Goal: Check status: Check status

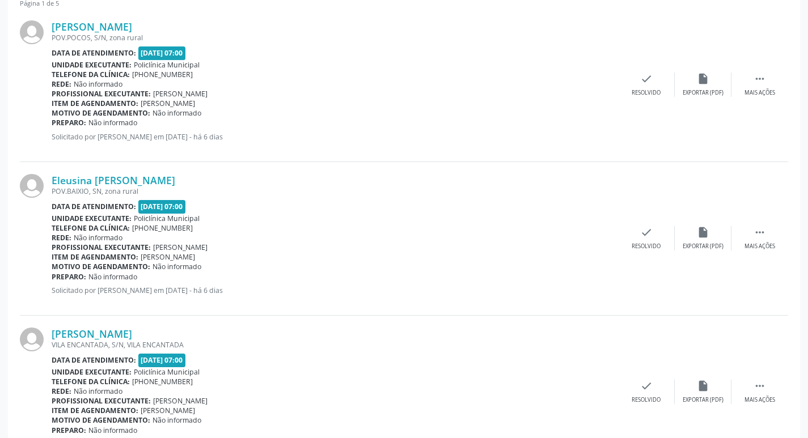
scroll to position [340, 0]
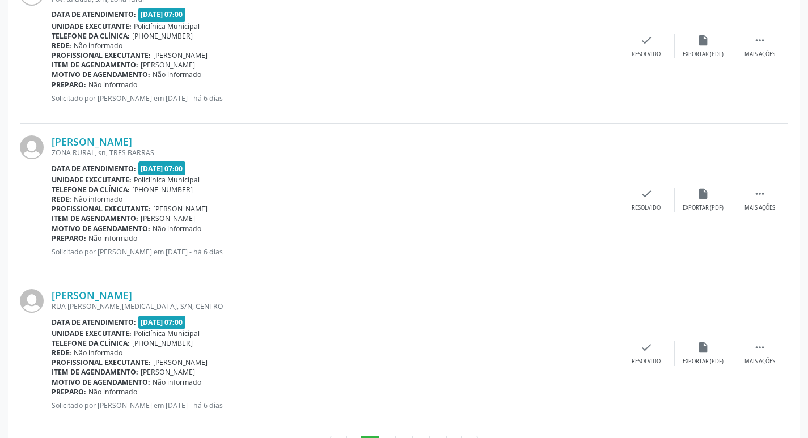
scroll to position [2256, 0]
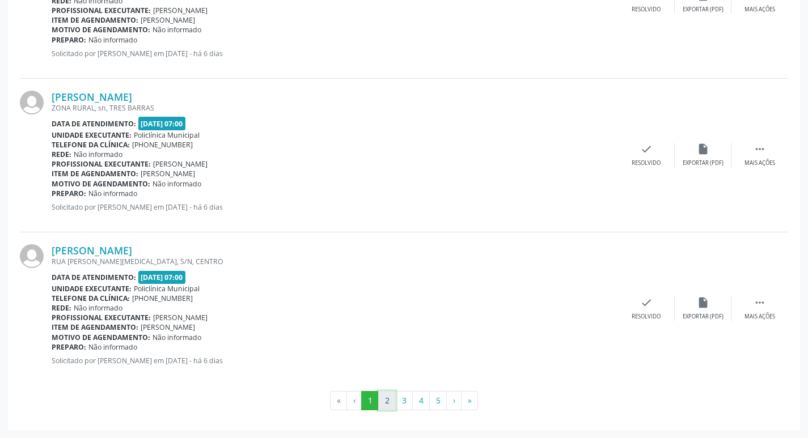
click at [383, 407] on button "2" at bounding box center [387, 400] width 18 height 19
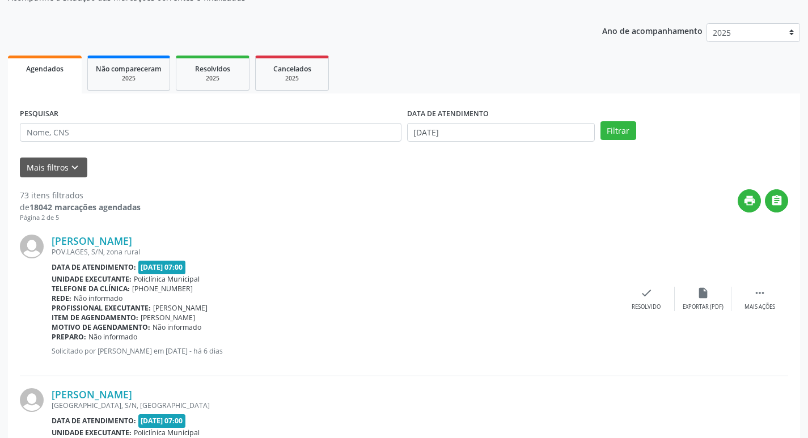
scroll to position [0, 0]
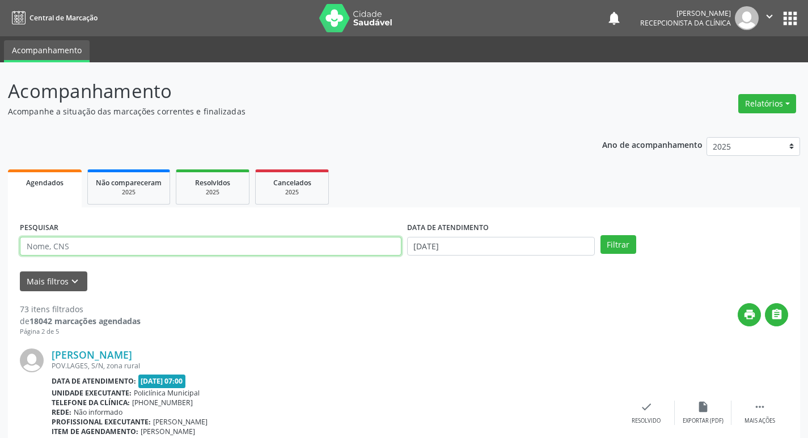
click at [35, 249] on input "text" at bounding box center [211, 246] width 382 height 19
type input "marci"
click at [600, 235] on button "Filtrar" at bounding box center [618, 244] width 36 height 19
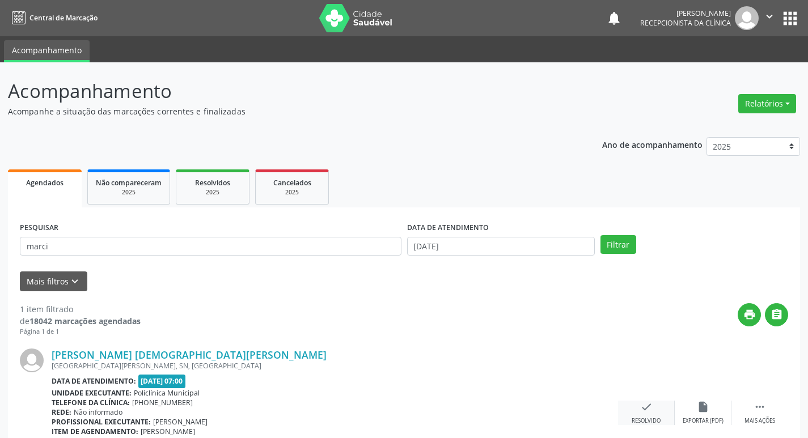
click at [642, 404] on icon "check" at bounding box center [646, 407] width 12 height 12
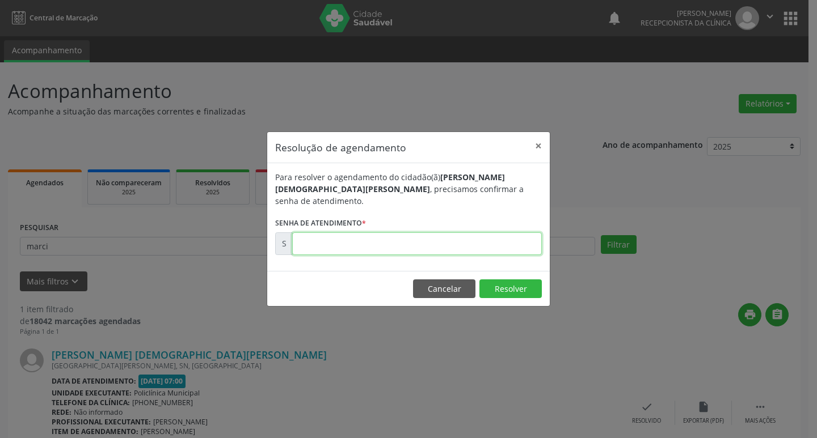
click at [343, 232] on input "text" at bounding box center [416, 243] width 249 height 23
type input "00178075"
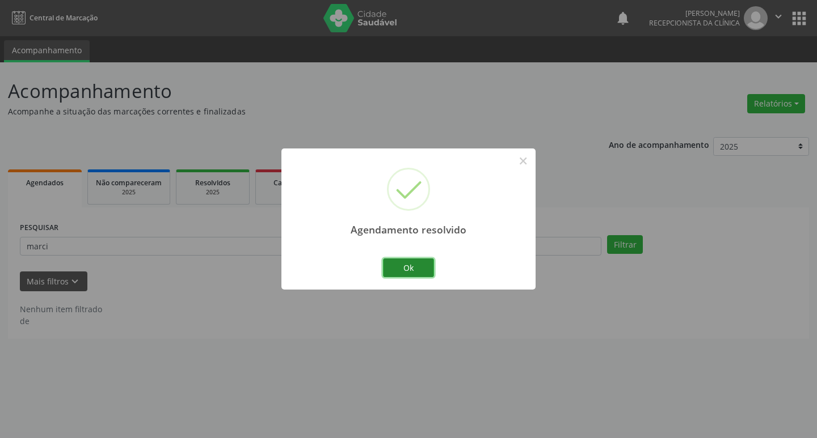
click at [396, 260] on button "Ok" at bounding box center [408, 268] width 51 height 19
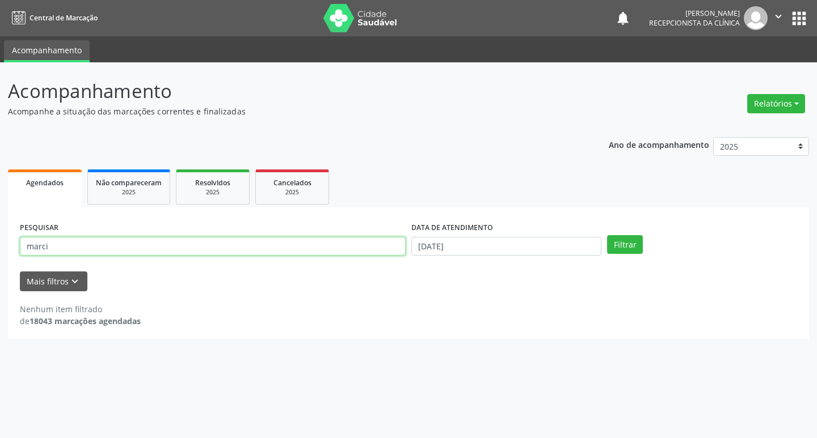
drag, startPoint x: 56, startPoint y: 243, endPoint x: 0, endPoint y: 257, distance: 57.3
click at [0, 257] on div "Acompanhamento Acompanhe a situação das marcações correntes e finalizadas Relat…" at bounding box center [408, 250] width 817 height 376
type input "eliene"
click at [607, 235] on button "Filtrar" at bounding box center [625, 244] width 36 height 19
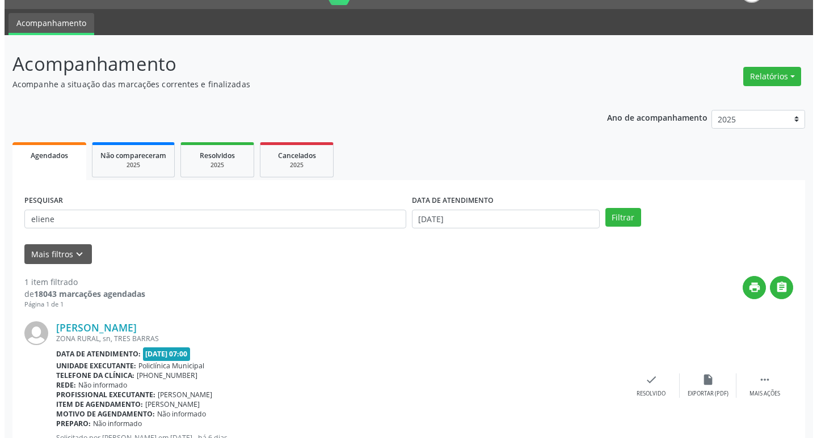
scroll to position [71, 0]
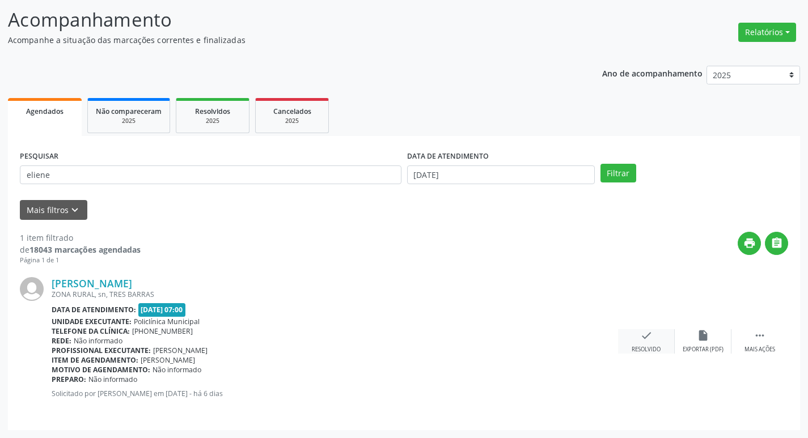
click at [655, 342] on div "check Resolvido" at bounding box center [646, 341] width 57 height 24
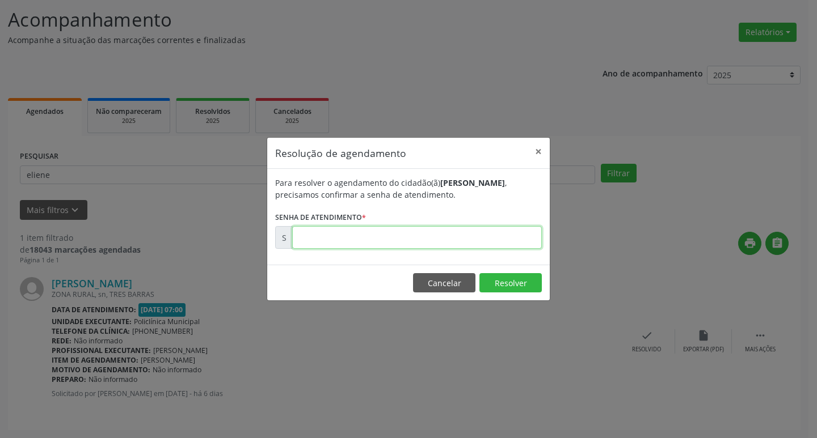
click at [324, 236] on input "text" at bounding box center [416, 237] width 249 height 23
type input "00178088"
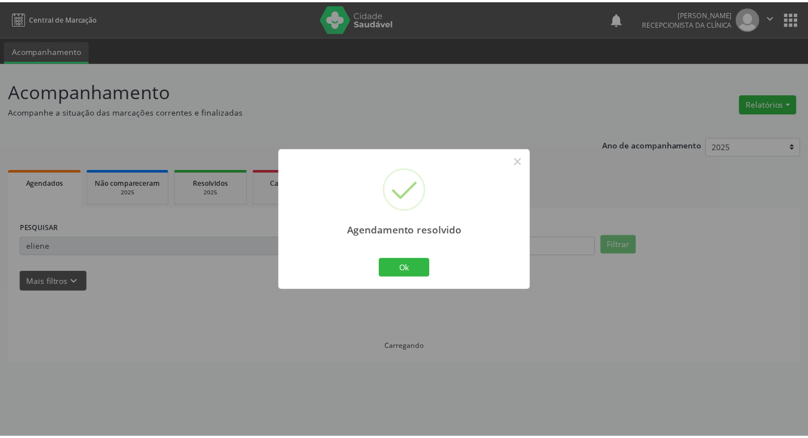
scroll to position [0, 0]
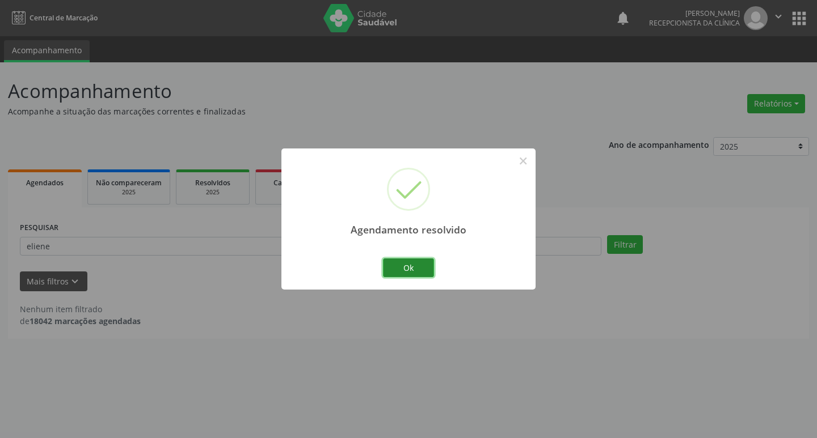
click at [405, 270] on button "Ok" at bounding box center [408, 268] width 51 height 19
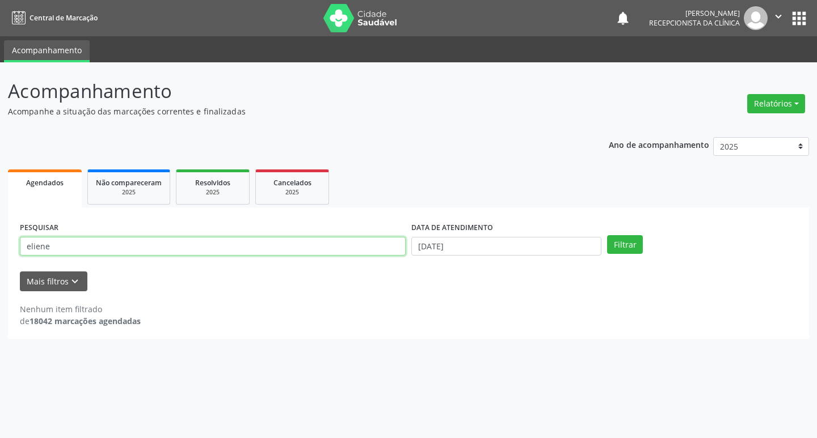
drag, startPoint x: 57, startPoint y: 251, endPoint x: 0, endPoint y: 244, distance: 57.1
click at [0, 244] on div "Acompanhamento Acompanhe a situação das marcações correntes e finalizadas Relat…" at bounding box center [408, 250] width 817 height 376
type input "emilly"
click at [607, 235] on button "Filtrar" at bounding box center [625, 244] width 36 height 19
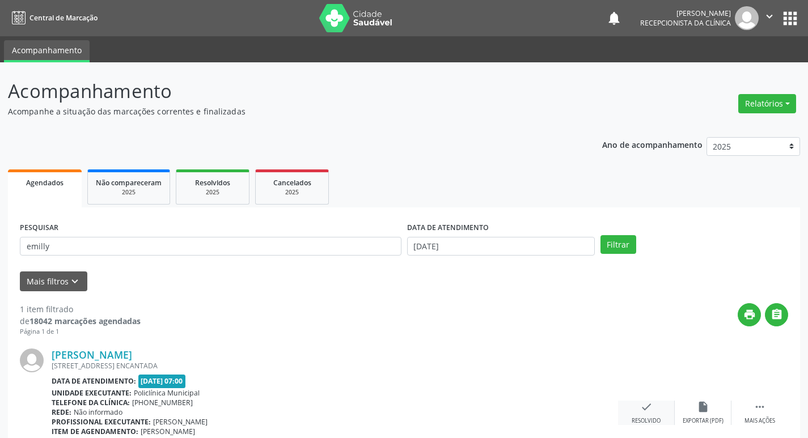
click at [650, 411] on icon "check" at bounding box center [646, 407] width 12 height 12
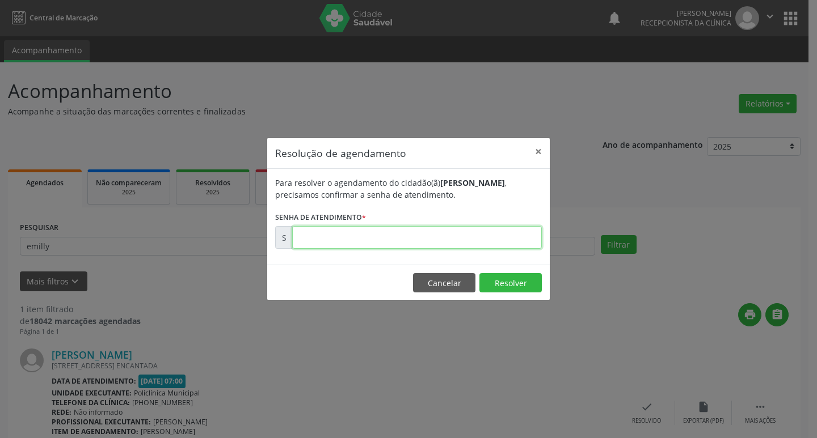
click at [351, 239] on input "text" at bounding box center [416, 237] width 249 height 23
type input "00178197"
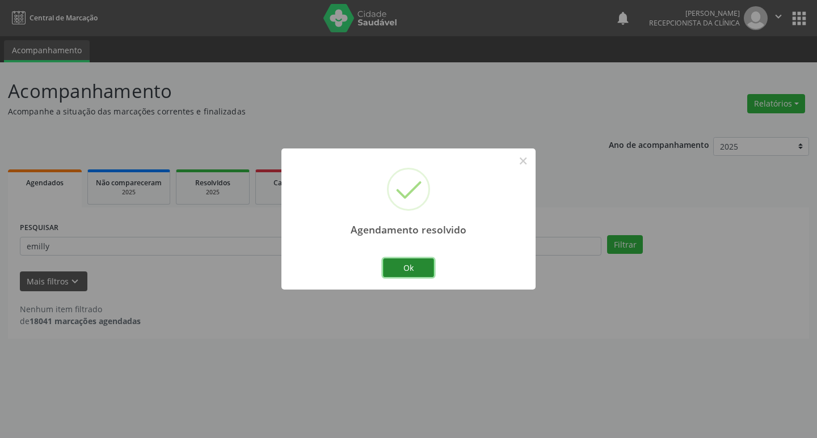
click at [397, 267] on button "Ok" at bounding box center [408, 268] width 51 height 19
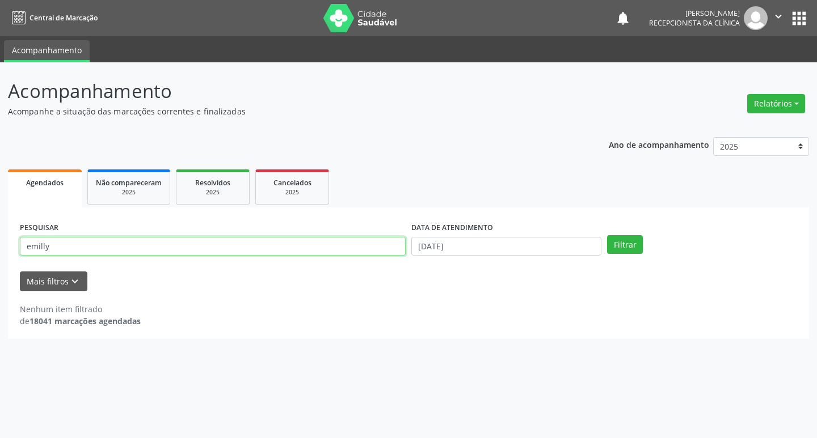
drag, startPoint x: 18, startPoint y: 248, endPoint x: 0, endPoint y: 249, distance: 17.6
click at [0, 249] on div "Acompanhamento Acompanhe a situação das marcações correntes e finalizadas Relat…" at bounding box center [408, 250] width 817 height 376
type input "[PERSON_NAME] ca"
click at [607, 235] on button "Filtrar" at bounding box center [625, 244] width 36 height 19
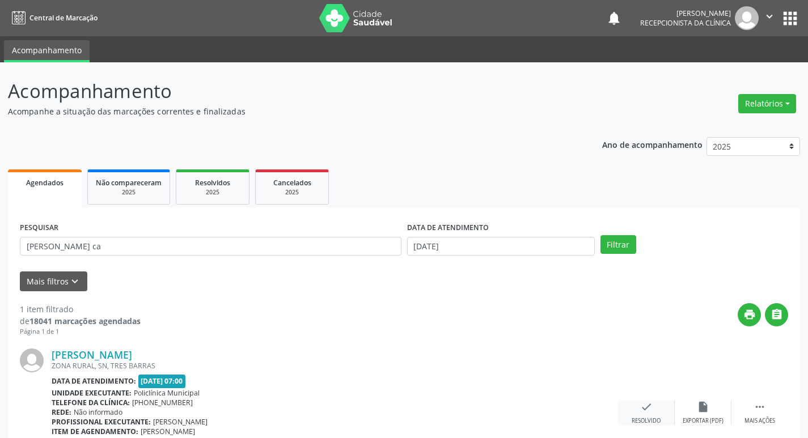
click at [640, 409] on icon "check" at bounding box center [646, 407] width 12 height 12
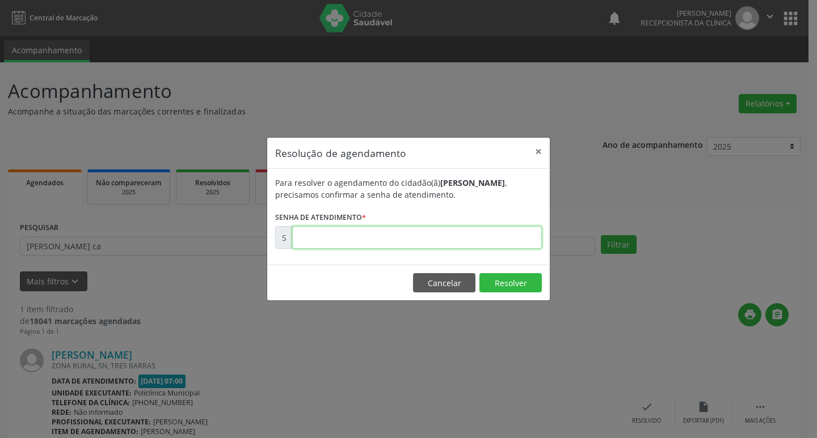
click at [329, 247] on input "text" at bounding box center [416, 237] width 249 height 23
type input "00178888"
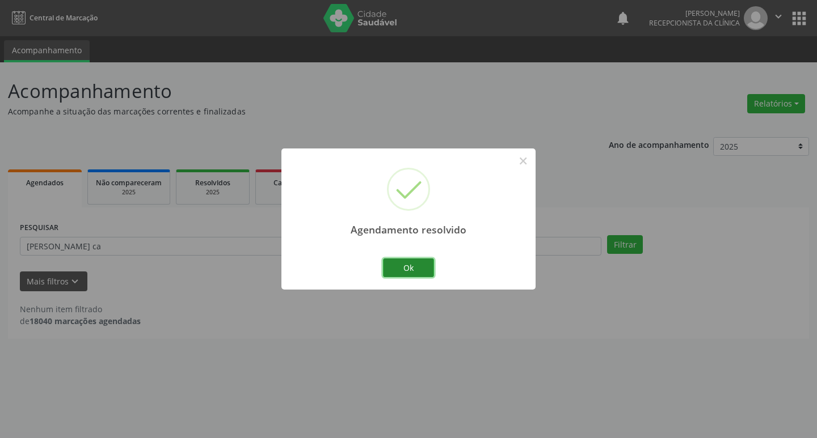
click at [415, 265] on button "Ok" at bounding box center [408, 268] width 51 height 19
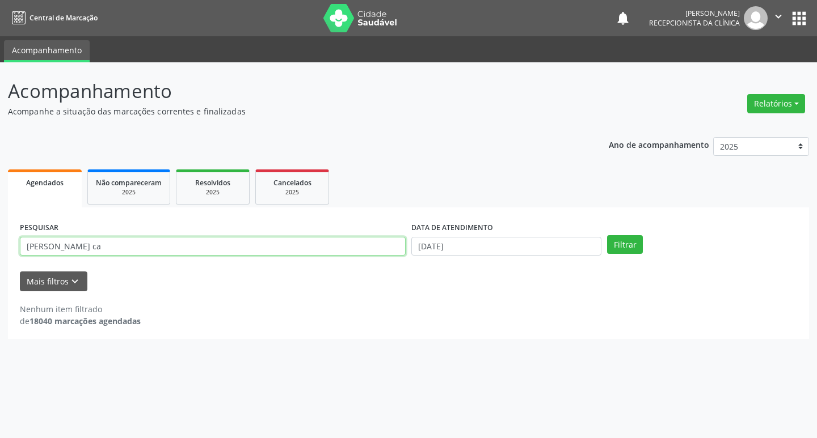
drag, startPoint x: 62, startPoint y: 248, endPoint x: 0, endPoint y: 247, distance: 61.8
click at [0, 247] on div "Acompanhamento Acompanhe a situação das marcações correntes e finalizadas Relat…" at bounding box center [408, 250] width 817 height 376
type input "bianca"
click at [607, 235] on button "Filtrar" at bounding box center [625, 244] width 36 height 19
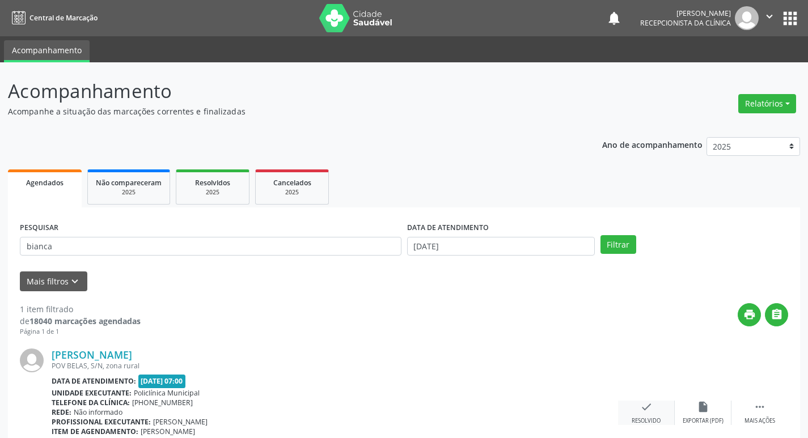
click at [646, 409] on icon "check" at bounding box center [646, 407] width 12 height 12
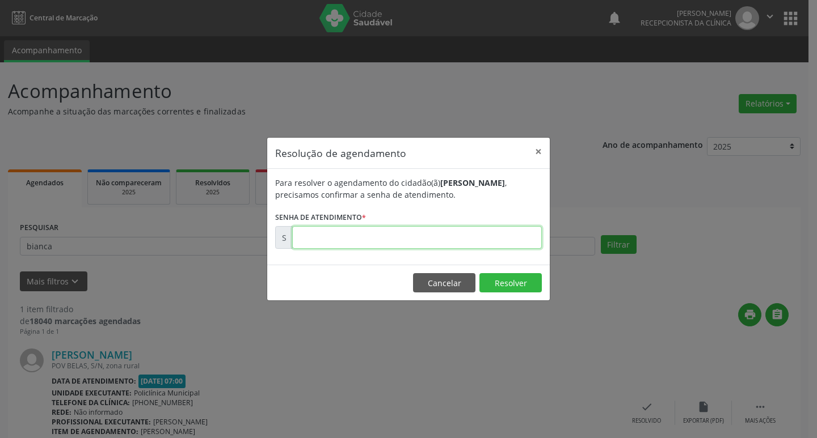
click at [311, 244] on input "text" at bounding box center [416, 237] width 249 height 23
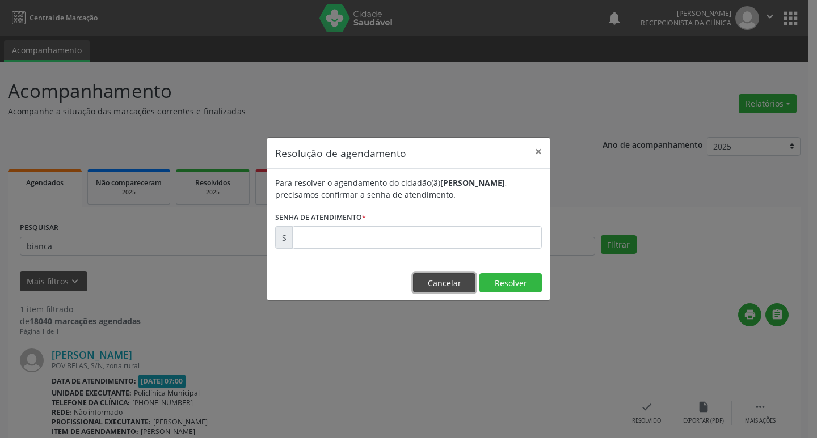
click at [459, 285] on button "Cancelar" at bounding box center [444, 282] width 62 height 19
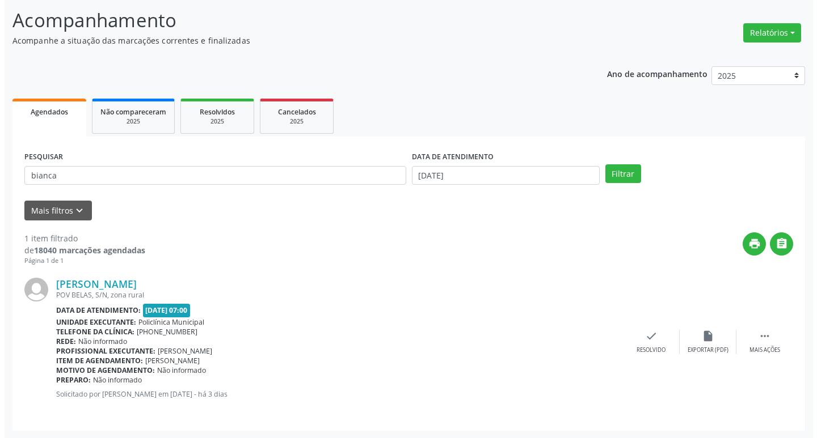
scroll to position [71, 0]
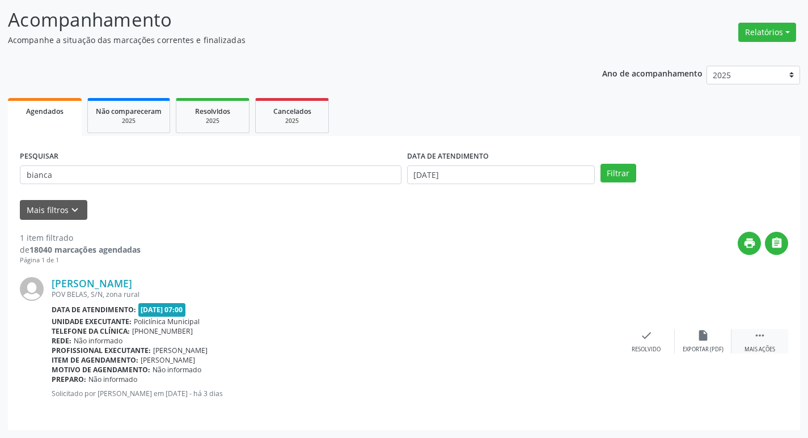
click at [760, 340] on icon "" at bounding box center [760, 335] width 12 height 12
click at [591, 348] on div "Imprimir" at bounding box center [590, 350] width 26 height 8
click at [468, 340] on div "check Resolvido" at bounding box center [476, 341] width 57 height 24
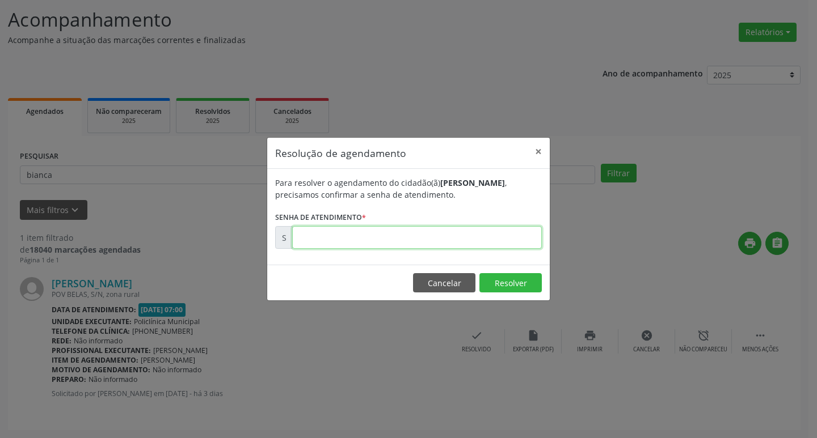
click at [351, 234] on input "text" at bounding box center [416, 237] width 249 height 23
paste input "00178195"
type input "00178195"
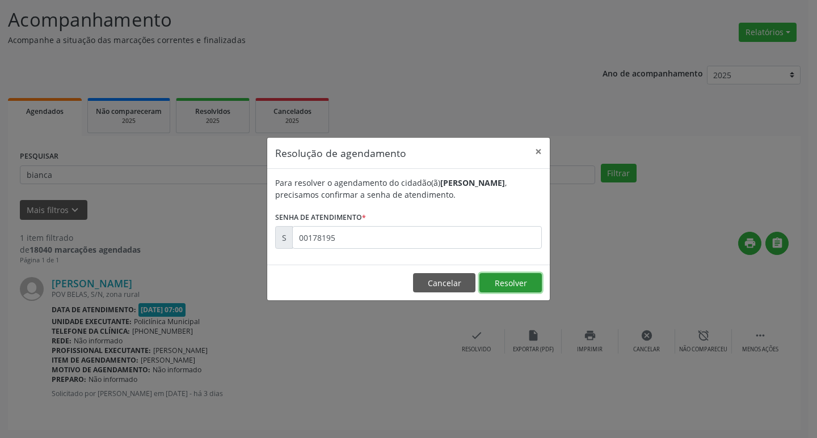
click at [506, 286] on button "Resolver" at bounding box center [510, 282] width 62 height 19
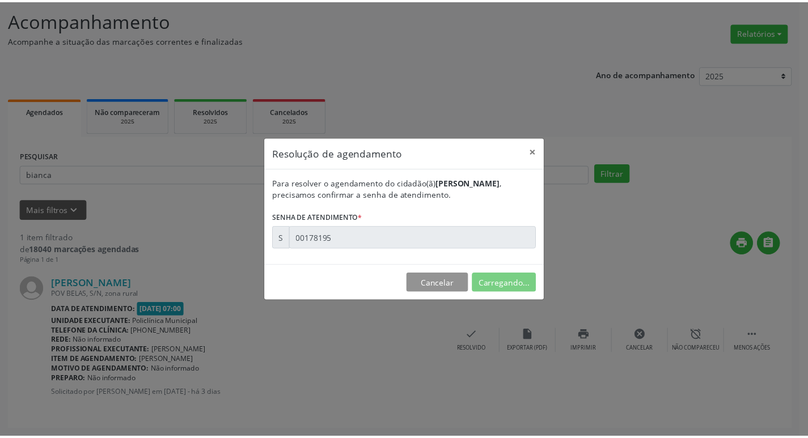
scroll to position [0, 0]
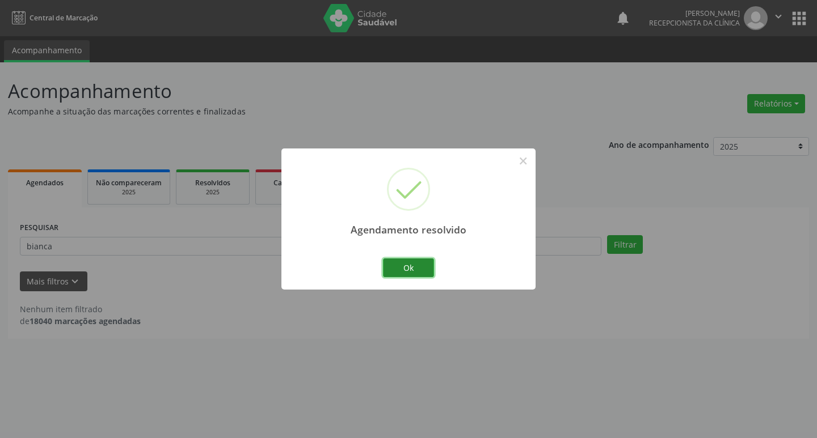
click at [391, 276] on button "Ok" at bounding box center [408, 268] width 51 height 19
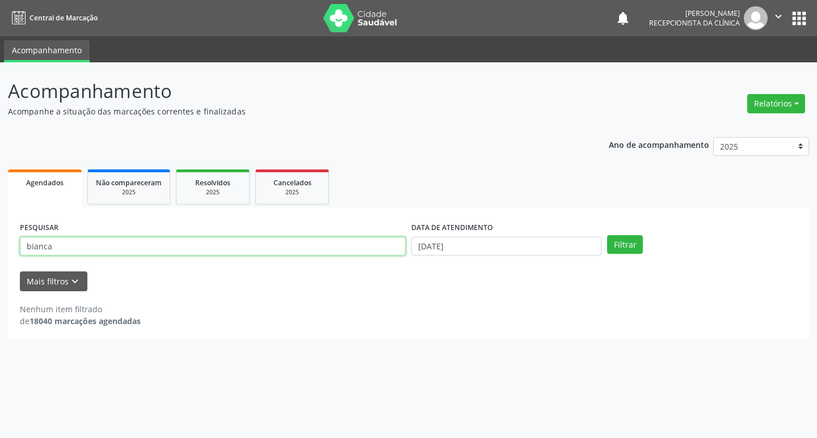
drag, startPoint x: 57, startPoint y: 248, endPoint x: 0, endPoint y: 273, distance: 62.2
click at [0, 273] on div "Acompanhamento Acompanhe a situação das marcações correntes e finalizadas Relat…" at bounding box center [408, 250] width 817 height 376
type input "hercu"
click at [607, 235] on button "Filtrar" at bounding box center [625, 244] width 36 height 19
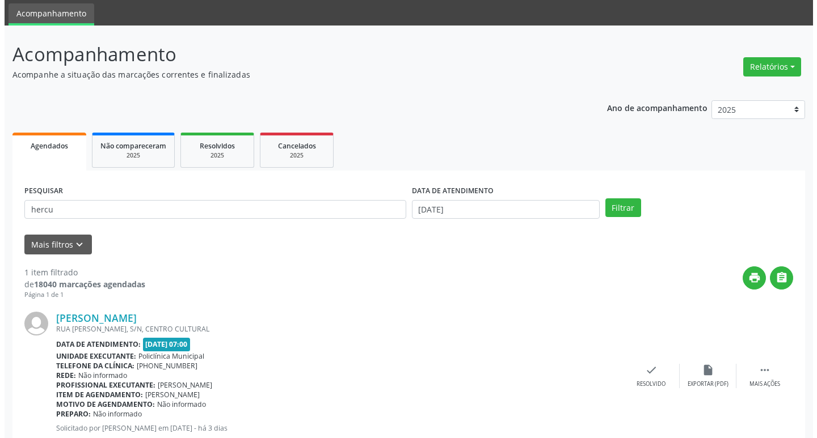
scroll to position [71, 0]
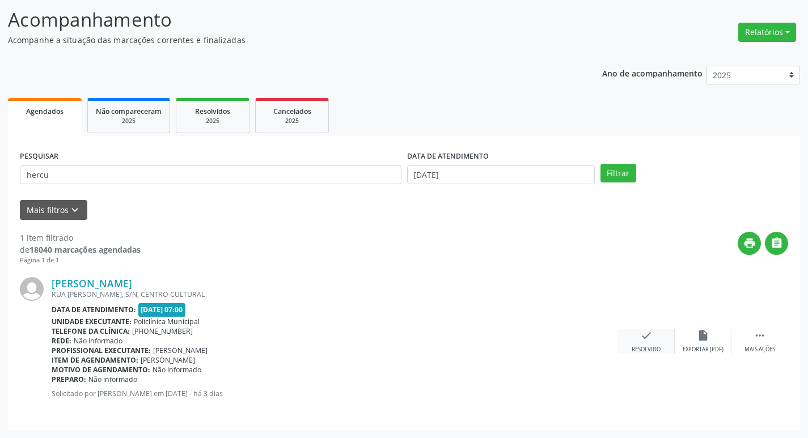
click at [638, 342] on div "check Resolvido" at bounding box center [646, 341] width 57 height 24
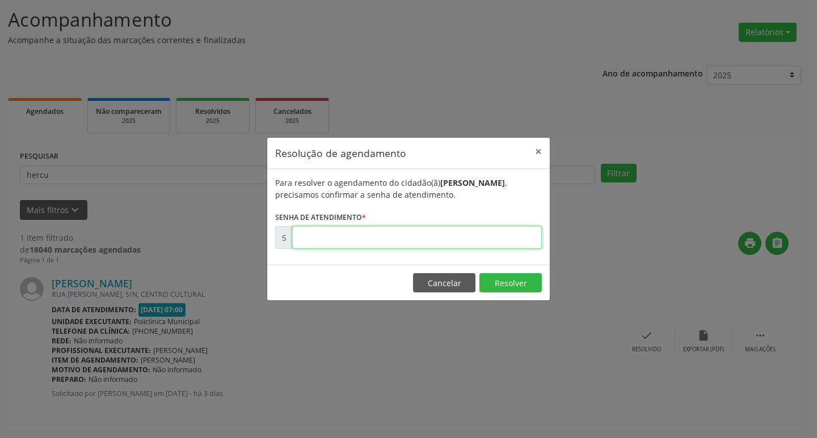
click at [299, 242] on input "text" at bounding box center [416, 237] width 249 height 23
type input "00178227"
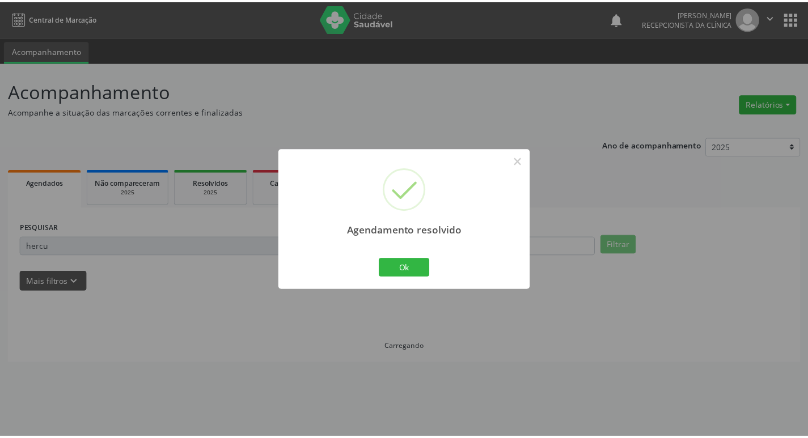
scroll to position [0, 0]
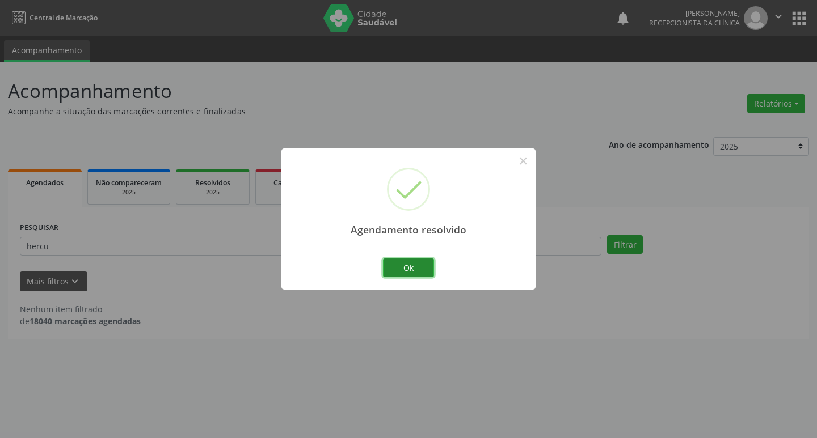
click at [427, 269] on button "Ok" at bounding box center [408, 268] width 51 height 19
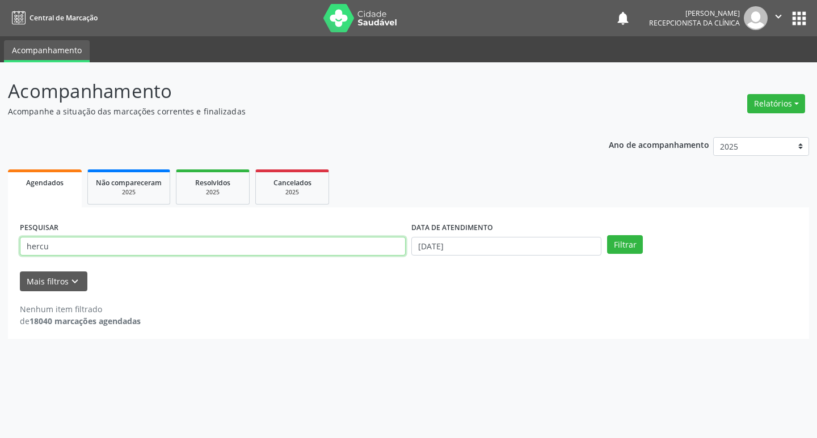
drag, startPoint x: 57, startPoint y: 246, endPoint x: 0, endPoint y: 239, distance: 57.6
click at [0, 239] on div "Acompanhamento Acompanhe a situação das marcações correntes e finalizadas Relat…" at bounding box center [408, 250] width 817 height 376
type input "hermes"
click at [607, 235] on button "Filtrar" at bounding box center [625, 244] width 36 height 19
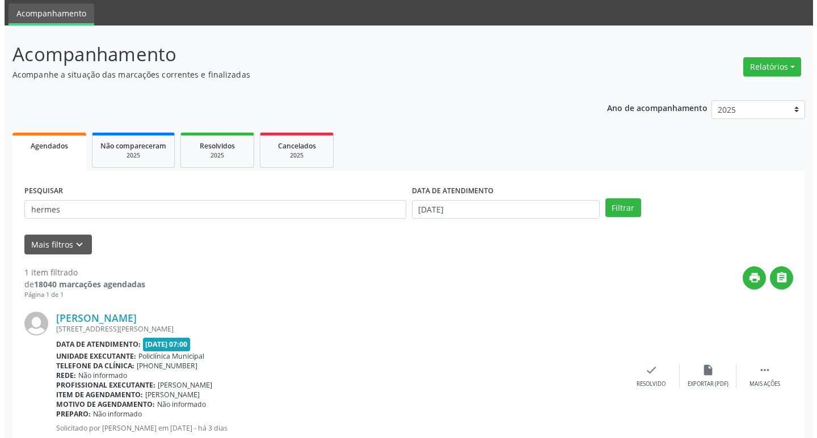
scroll to position [57, 0]
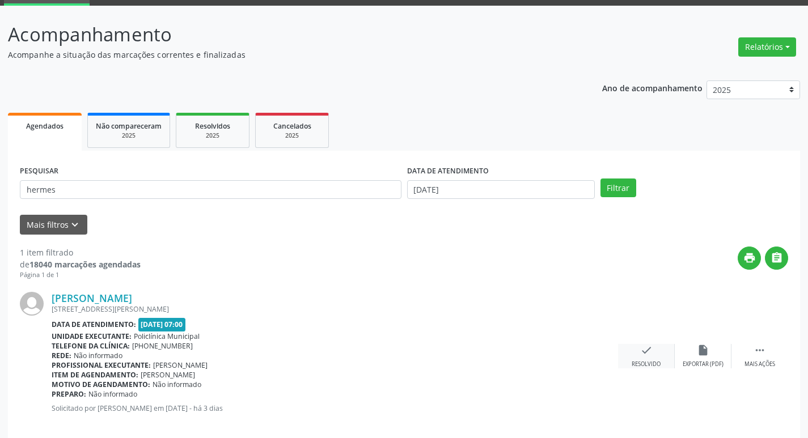
click at [642, 351] on icon "check" at bounding box center [646, 350] width 12 height 12
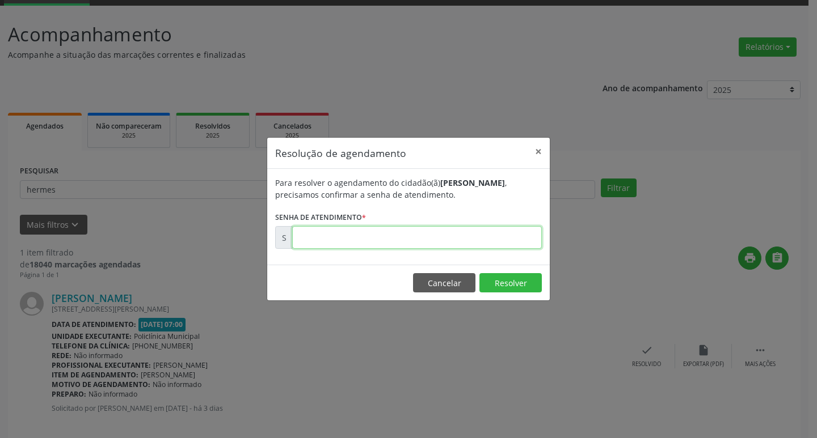
click at [316, 244] on input "text" at bounding box center [416, 237] width 249 height 23
type input "00178230"
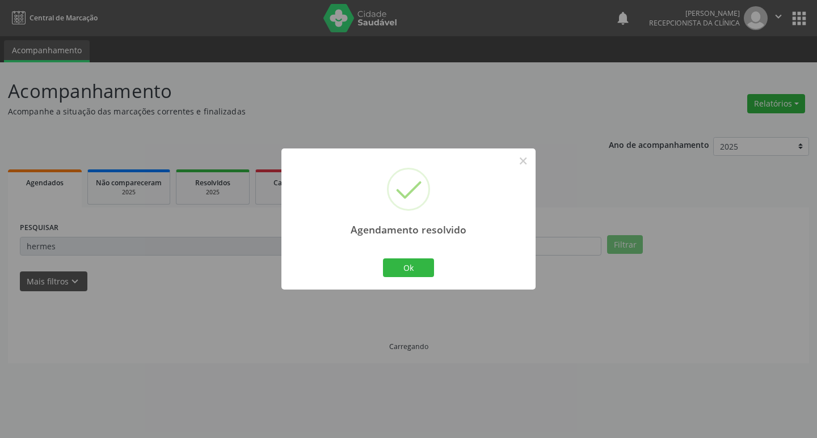
scroll to position [0, 0]
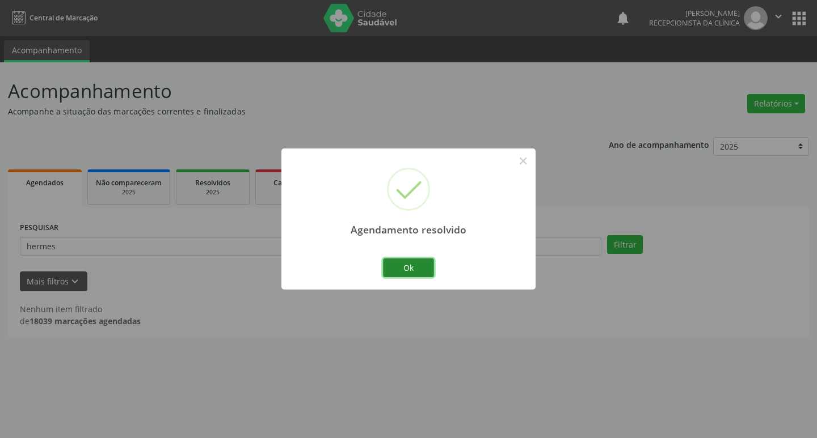
click at [415, 259] on button "Ok" at bounding box center [408, 268] width 51 height 19
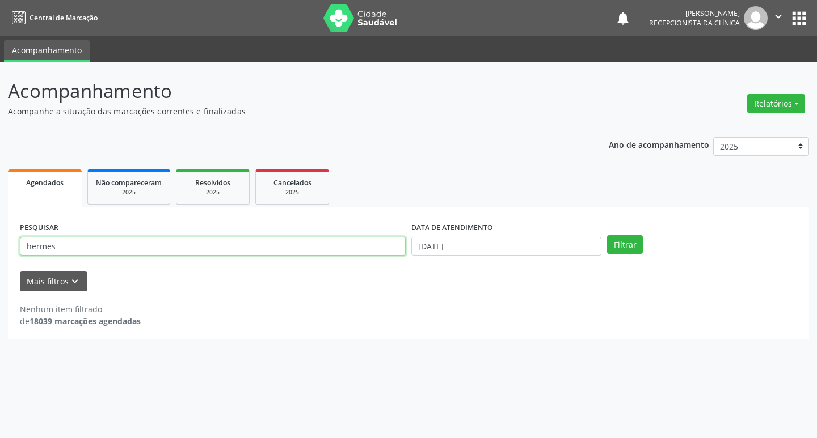
drag, startPoint x: 63, startPoint y: 244, endPoint x: 0, endPoint y: 249, distance: 63.1
click at [0, 249] on div "Acompanhamento Acompanhe a situação das marcações correntes e finalizadas Relat…" at bounding box center [408, 250] width 817 height 376
type input "elza"
click at [607, 235] on button "Filtrar" at bounding box center [625, 244] width 36 height 19
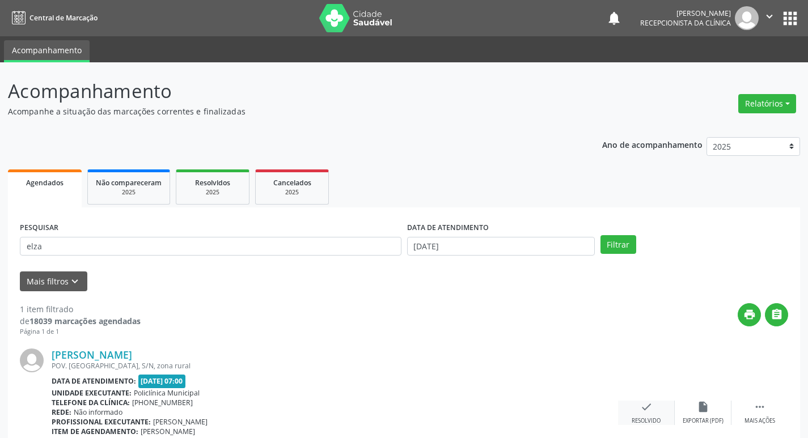
click at [652, 404] on icon "check" at bounding box center [646, 407] width 12 height 12
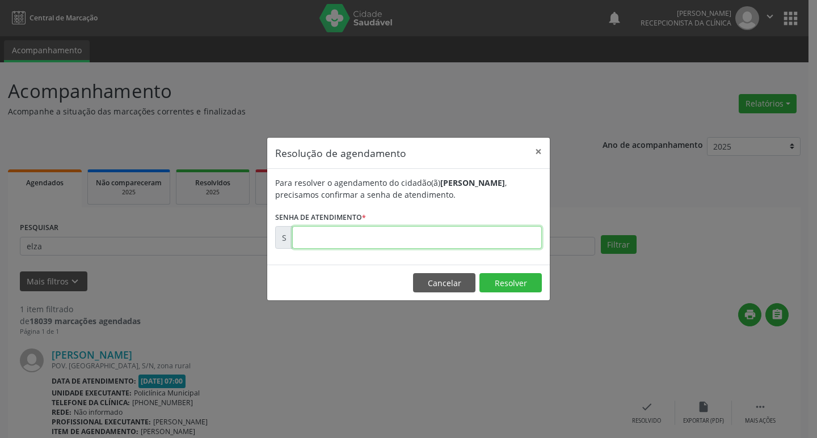
click at [377, 230] on input "text" at bounding box center [416, 237] width 249 height 23
type input "00178082"
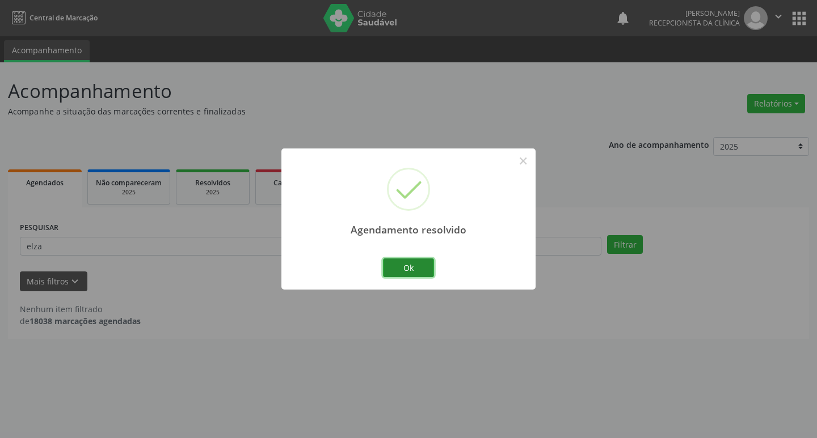
click at [423, 264] on button "Ok" at bounding box center [408, 268] width 51 height 19
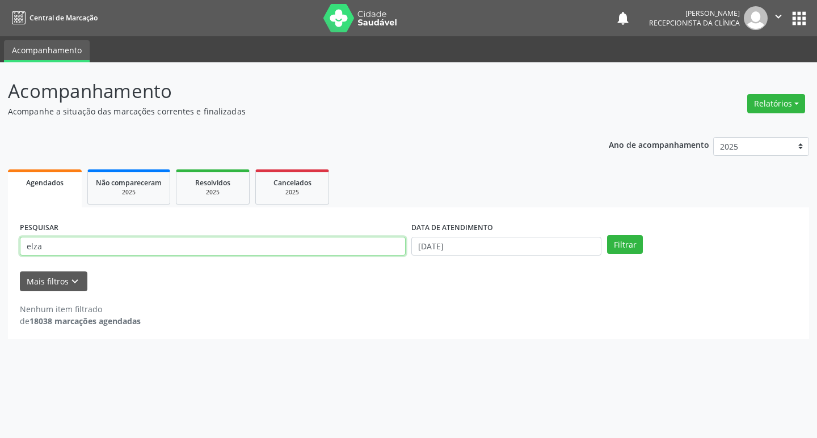
drag, startPoint x: 65, startPoint y: 247, endPoint x: 14, endPoint y: 243, distance: 51.2
click at [16, 245] on div "PESQUISAR elza DATA DE ATENDIMENTO [DATE] Filtrar UNIDADE DE REFERÊNCIA Selecio…" at bounding box center [408, 274] width 801 height 132
type input "tatiane"
click at [607, 235] on button "Filtrar" at bounding box center [625, 244] width 36 height 19
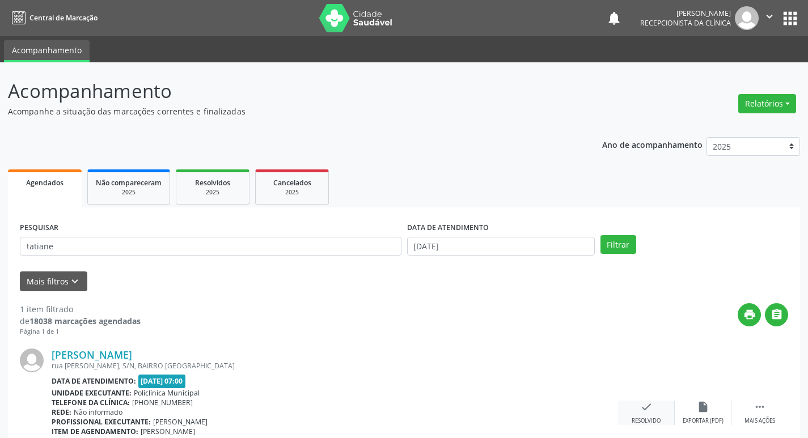
click at [636, 407] on div "check Resolvido" at bounding box center [646, 413] width 57 height 24
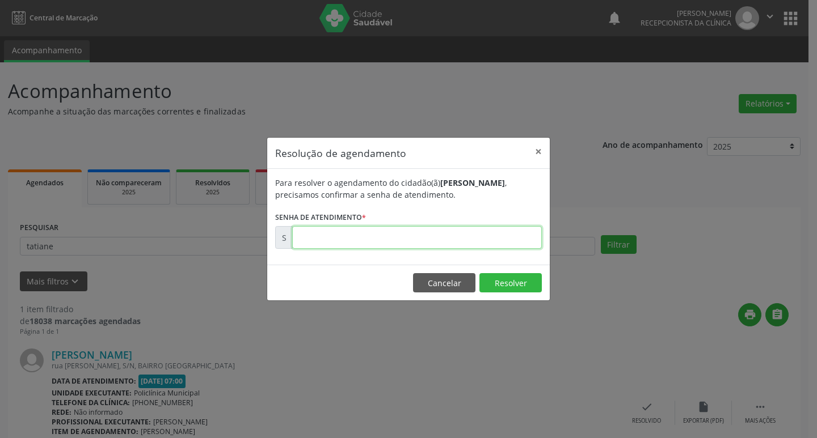
click at [336, 230] on input "text" at bounding box center [416, 237] width 249 height 23
type input "00178085"
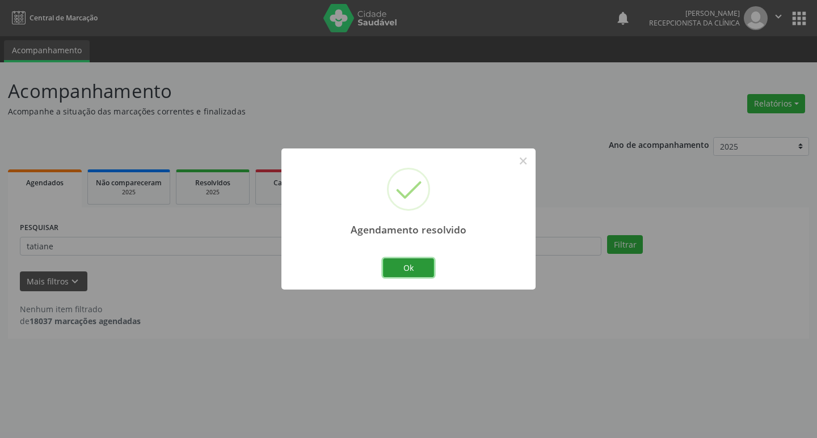
drag, startPoint x: 416, startPoint y: 272, endPoint x: 286, endPoint y: 251, distance: 132.1
click at [416, 270] on button "Ok" at bounding box center [408, 268] width 51 height 19
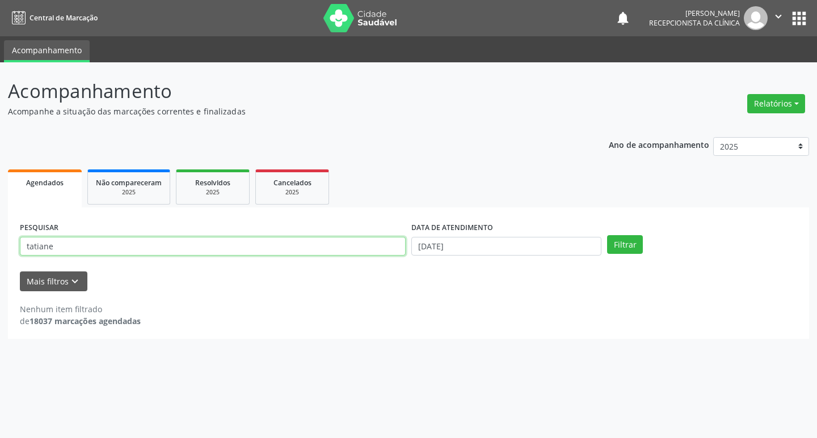
drag, startPoint x: 57, startPoint y: 243, endPoint x: 0, endPoint y: 247, distance: 56.8
click at [0, 247] on div "Acompanhamento Acompanhe a situação das marcações correntes e finalizadas Relat…" at bounding box center [408, 250] width 817 height 376
type input "marilza"
click at [607, 235] on button "Filtrar" at bounding box center [625, 244] width 36 height 19
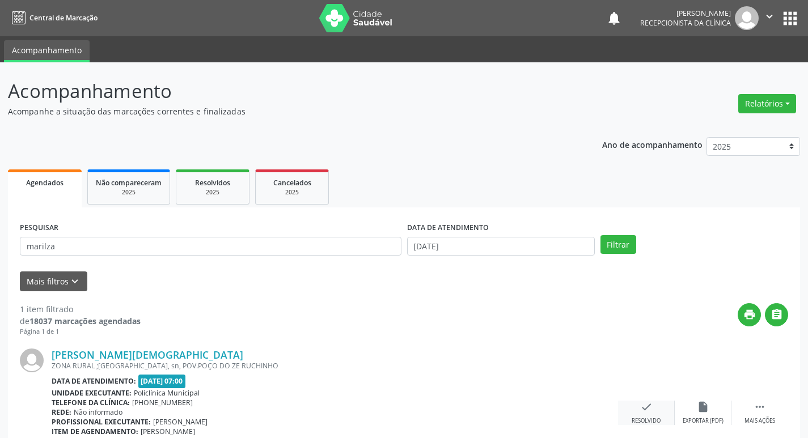
click at [640, 411] on icon "check" at bounding box center [646, 407] width 12 height 12
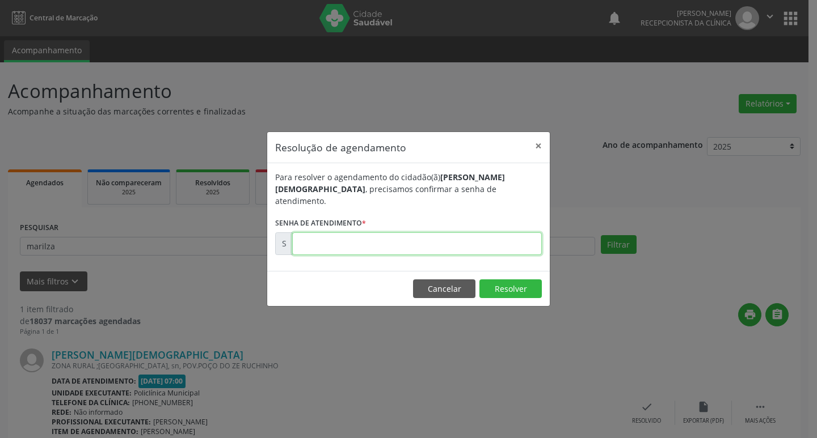
click at [362, 235] on input "text" at bounding box center [416, 243] width 249 height 23
type input "00178196"
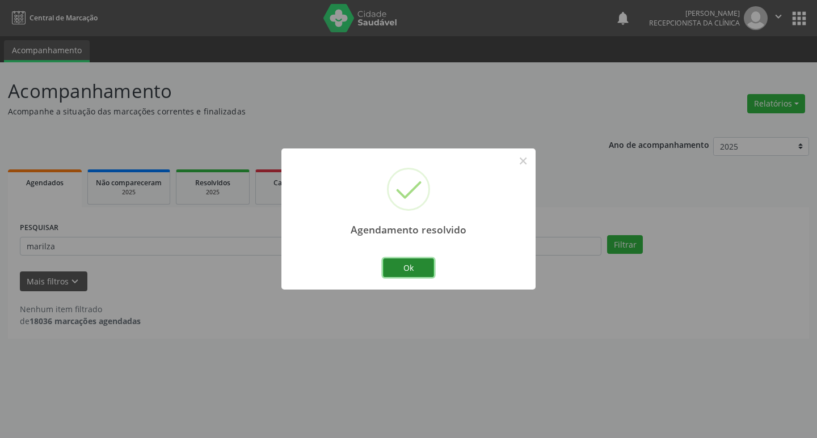
click at [420, 263] on button "Ok" at bounding box center [408, 268] width 51 height 19
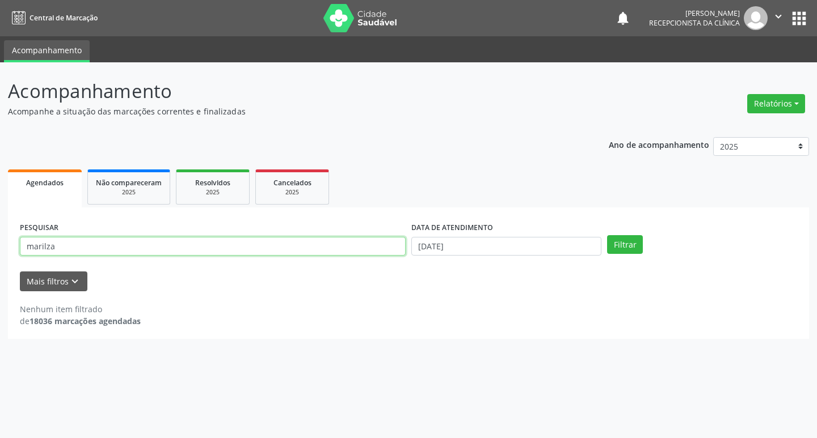
click at [0, 251] on div "Acompanhamento Acompanhe a situação das marcações correntes e finalizadas Relat…" at bounding box center [408, 250] width 817 height 376
click at [607, 235] on button "Filtrar" at bounding box center [625, 244] width 36 height 19
click at [49, 249] on input "artu" at bounding box center [213, 246] width 386 height 19
type input "arth"
click at [607, 235] on button "Filtrar" at bounding box center [625, 244] width 36 height 19
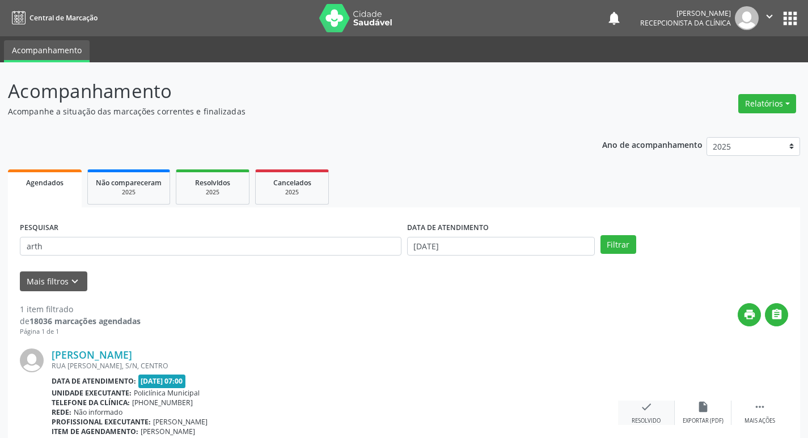
click at [646, 402] on icon "check" at bounding box center [646, 407] width 12 height 12
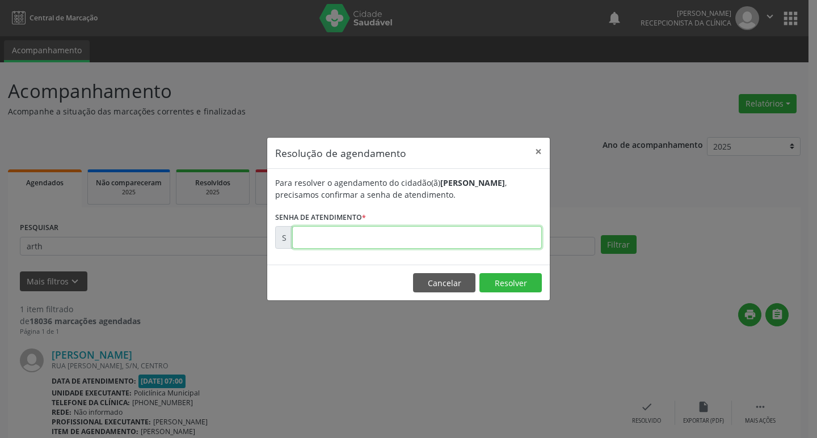
click at [350, 243] on input "text" at bounding box center [416, 237] width 249 height 23
type input "00178079"
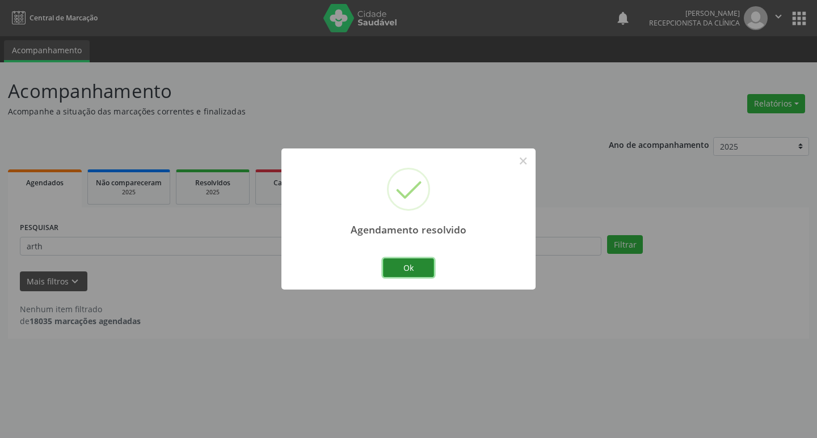
click at [420, 268] on button "Ok" at bounding box center [408, 268] width 51 height 19
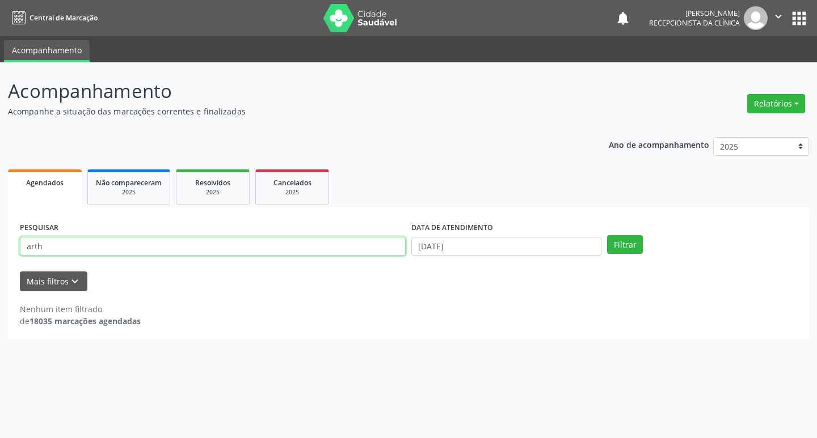
drag, startPoint x: 40, startPoint y: 245, endPoint x: 0, endPoint y: 245, distance: 40.3
click at [0, 245] on div "Acompanhamento Acompanhe a situação das marcações correntes e finalizadas Relat…" at bounding box center [408, 250] width 817 height 376
type input "riva"
click at [607, 235] on button "Filtrar" at bounding box center [625, 244] width 36 height 19
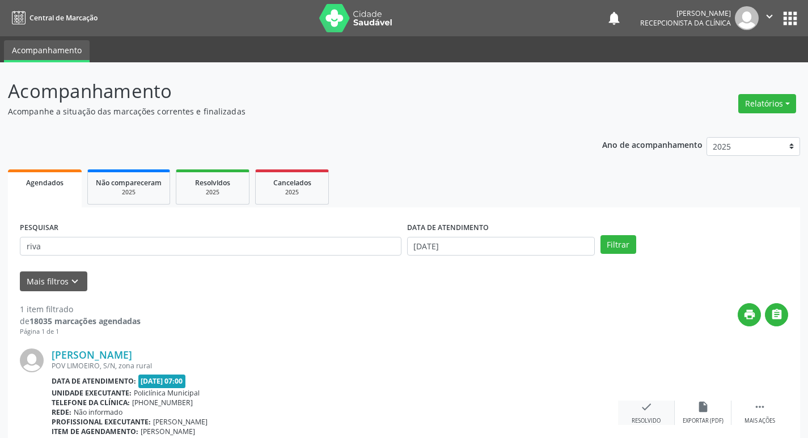
click at [649, 410] on icon "check" at bounding box center [646, 407] width 12 height 12
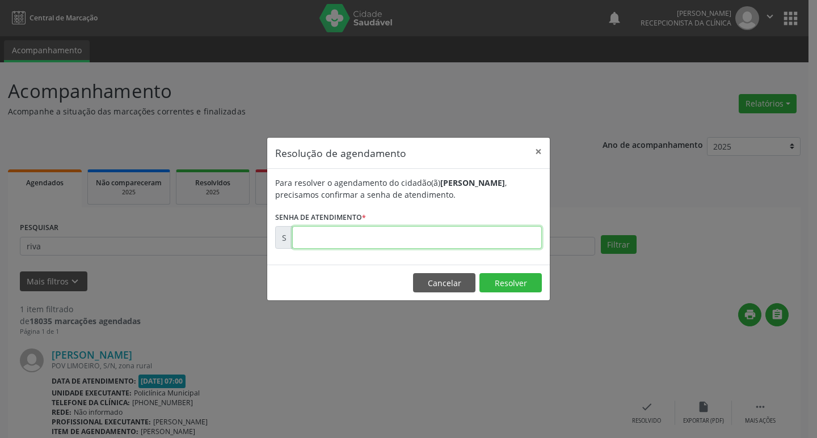
click at [348, 234] on input "text" at bounding box center [416, 237] width 249 height 23
type input "00178094"
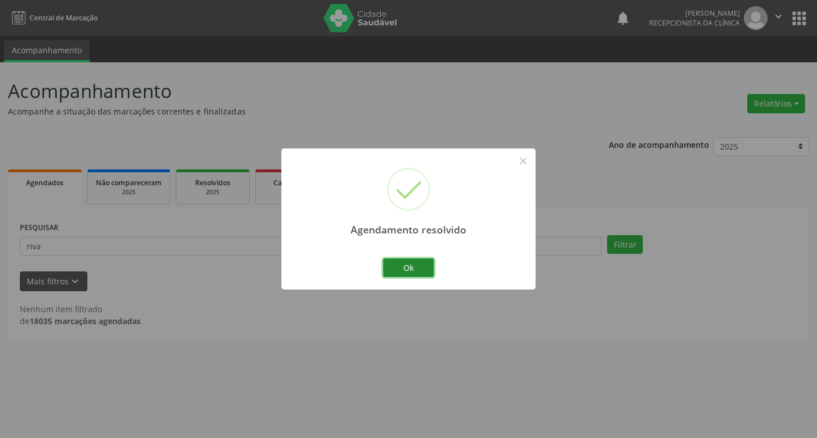
click at [418, 265] on button "Ok" at bounding box center [408, 268] width 51 height 19
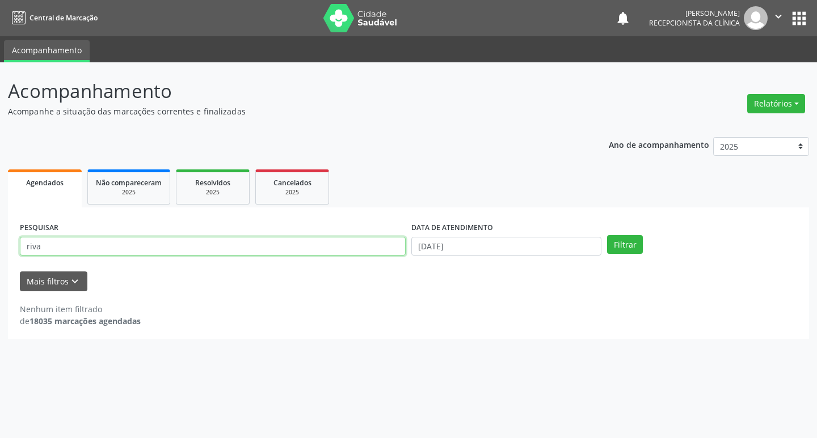
drag, startPoint x: 51, startPoint y: 244, endPoint x: 0, endPoint y: 244, distance: 51.0
click at [0, 244] on div "Acompanhamento Acompanhe a situação das marcações correntes e finalizadas Relat…" at bounding box center [408, 250] width 817 height 376
click at [607, 235] on button "Filtrar" at bounding box center [625, 244] width 36 height 19
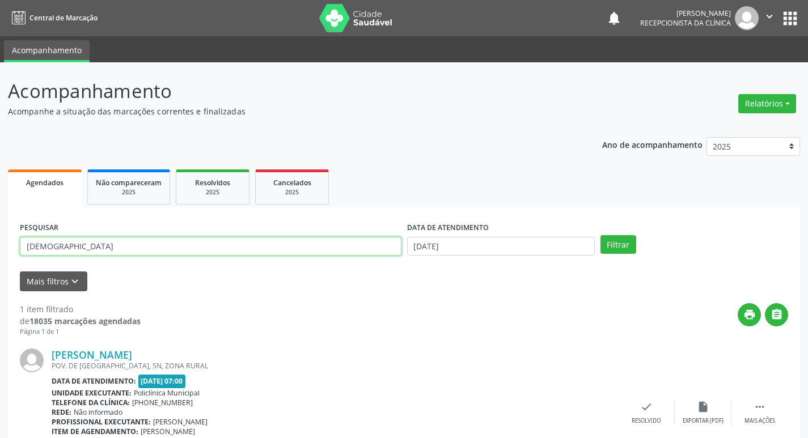
click at [48, 244] on input "[DEMOGRAPHIC_DATA]" at bounding box center [211, 246] width 382 height 19
type input "chis"
click at [600, 235] on button "Filtrar" at bounding box center [618, 244] width 36 height 19
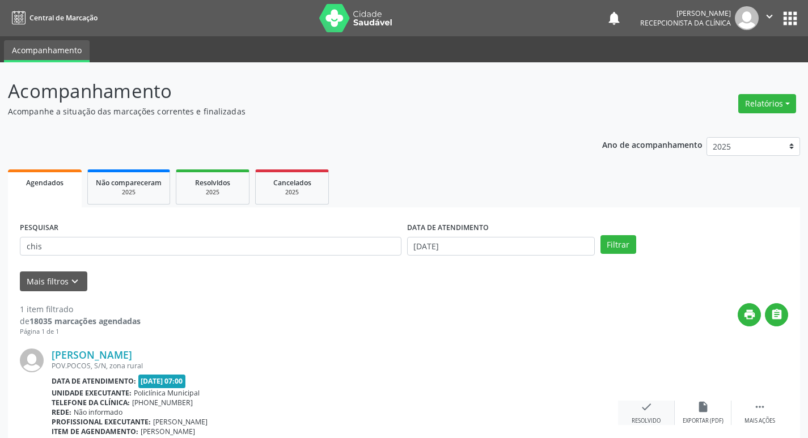
click at [654, 409] on div "check Resolvido" at bounding box center [646, 413] width 57 height 24
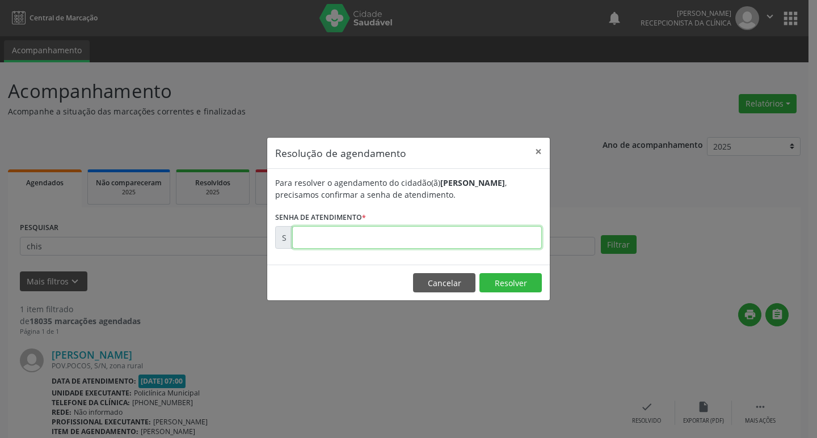
click at [311, 235] on input "text" at bounding box center [416, 237] width 249 height 23
type input "00178070"
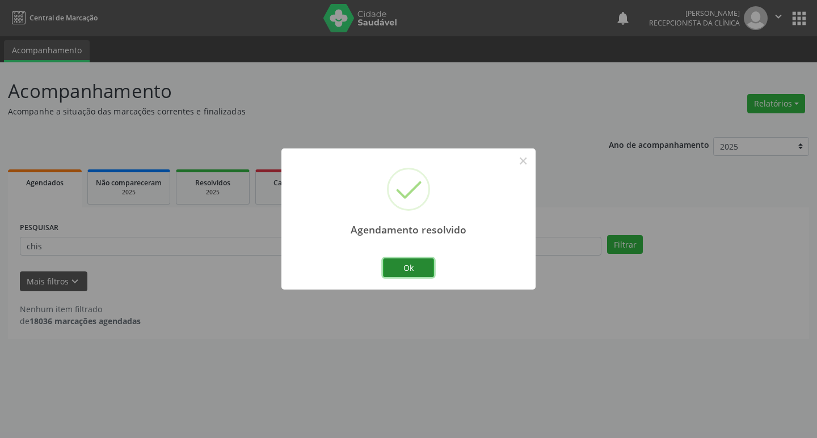
click at [400, 266] on button "Ok" at bounding box center [408, 268] width 51 height 19
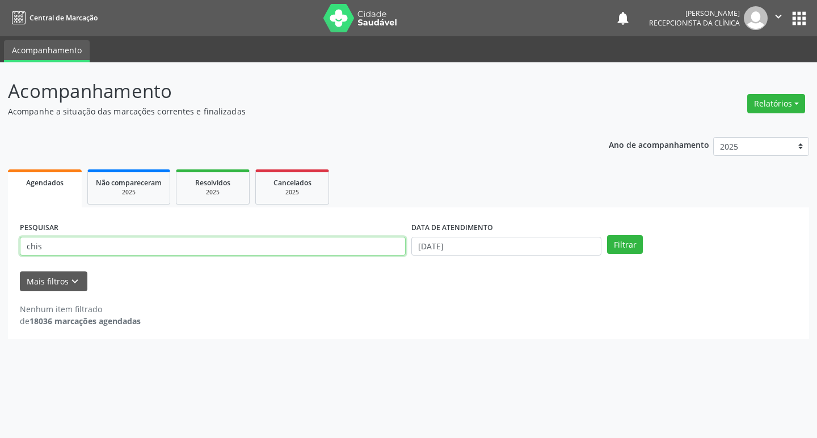
drag, startPoint x: 49, startPoint y: 247, endPoint x: 0, endPoint y: 247, distance: 49.3
click at [0, 247] on div "Acompanhamento Acompanhe a situação das marcações correntes e finalizadas Relat…" at bounding box center [408, 250] width 817 height 376
type input "allyne"
click at [607, 235] on button "Filtrar" at bounding box center [625, 244] width 36 height 19
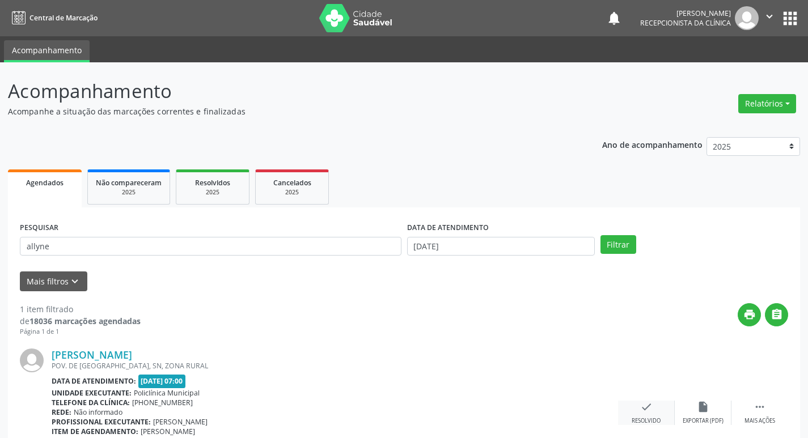
click at [642, 414] on div "check Resolvido" at bounding box center [646, 413] width 57 height 24
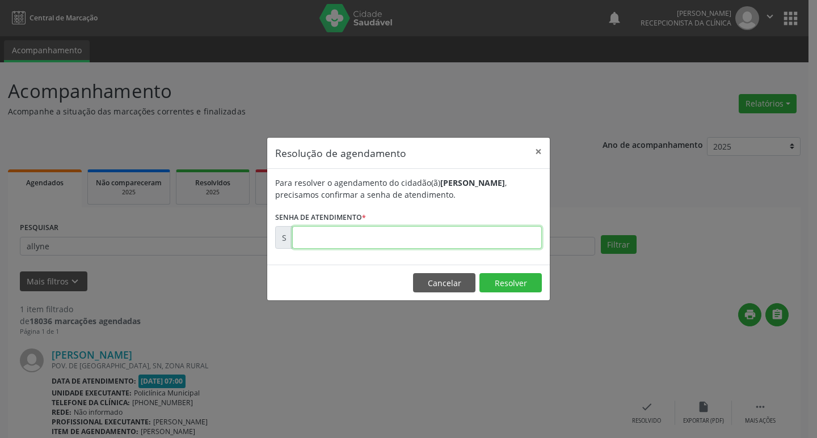
click at [348, 241] on input "text" at bounding box center [416, 237] width 249 height 23
type input "00178790"
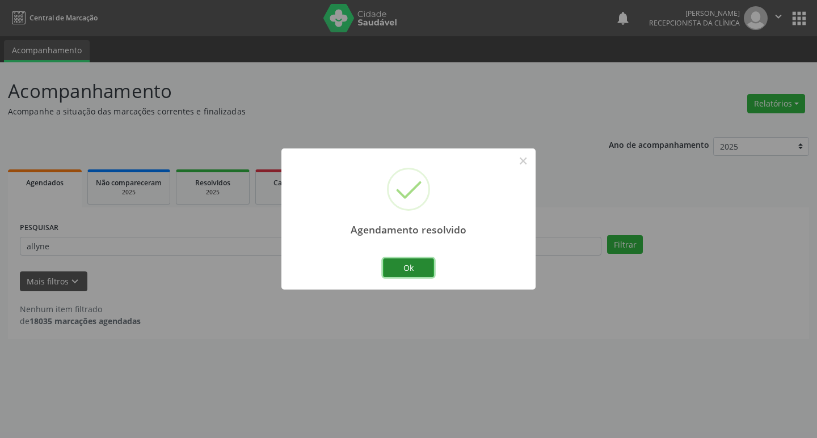
click at [411, 270] on button "Ok" at bounding box center [408, 268] width 51 height 19
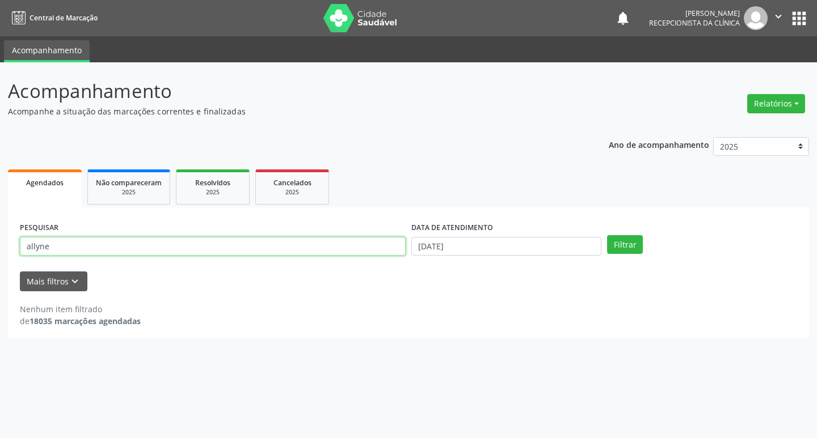
drag, startPoint x: 60, startPoint y: 244, endPoint x: 0, endPoint y: 243, distance: 60.1
click at [0, 243] on div "Acompanhamento Acompanhe a situação das marcações correntes e finalizadas Relat…" at bounding box center [408, 250] width 817 height 376
type input "gezil"
click at [607, 235] on button "Filtrar" at bounding box center [625, 244] width 36 height 19
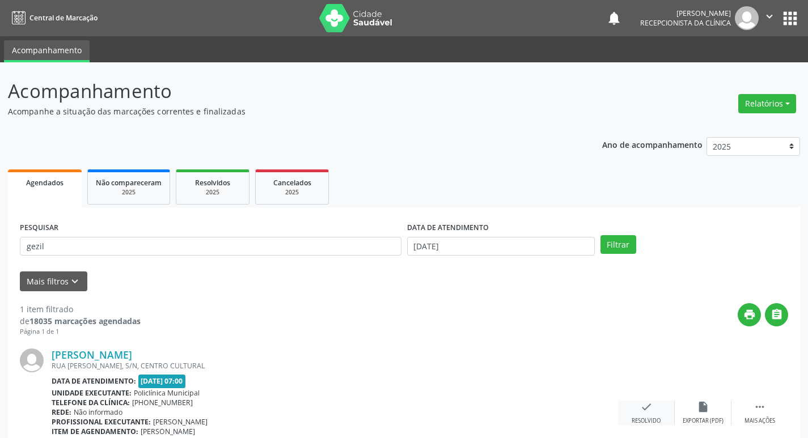
click at [641, 413] on icon "check" at bounding box center [646, 407] width 12 height 12
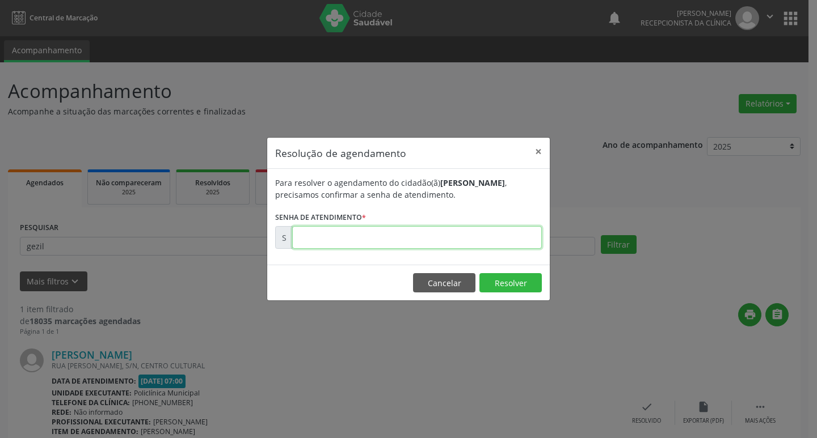
click at [307, 236] on input "text" at bounding box center [416, 237] width 249 height 23
type input "00178092"
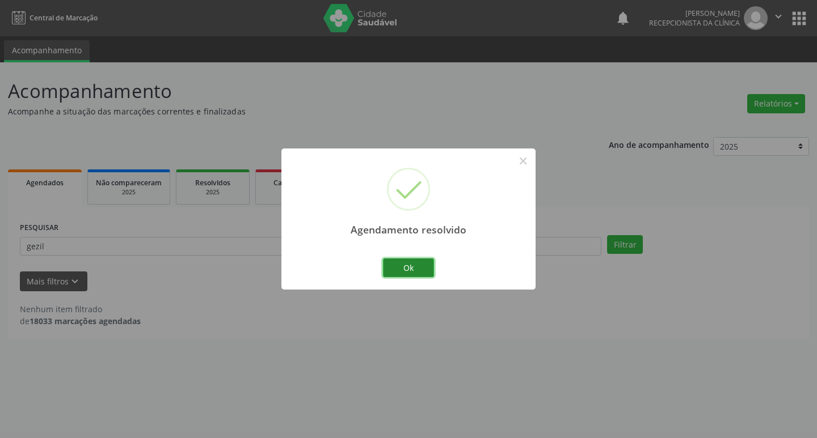
click at [408, 268] on button "Ok" at bounding box center [408, 268] width 51 height 19
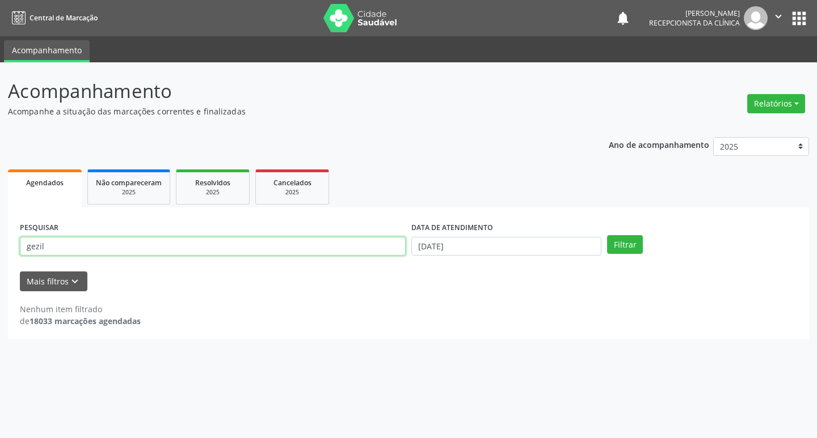
drag, startPoint x: 55, startPoint y: 241, endPoint x: 0, endPoint y: 239, distance: 55.0
click at [0, 239] on div "Acompanhamento Acompanhe a situação das marcações correntes e finalizadas Relat…" at bounding box center [408, 250] width 817 height 376
type input "flaudina"
click at [607, 235] on button "Filtrar" at bounding box center [625, 244] width 36 height 19
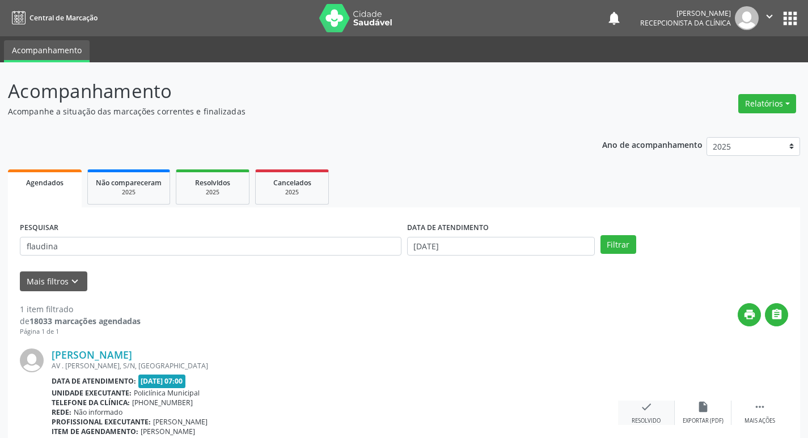
click at [646, 412] on icon "check" at bounding box center [646, 407] width 12 height 12
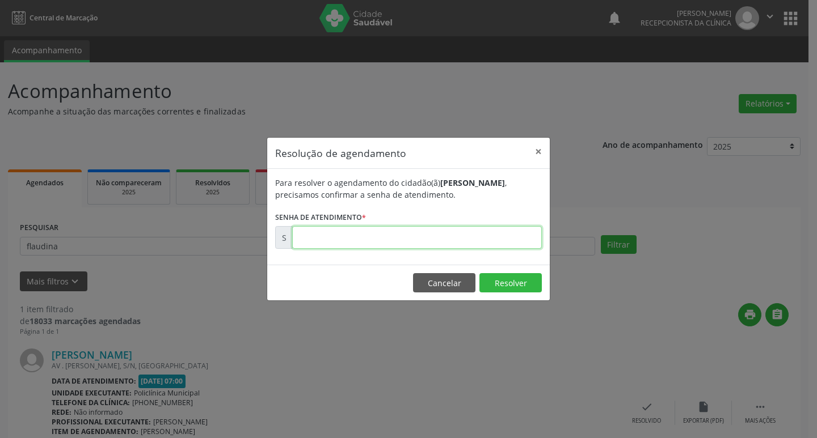
click at [354, 234] on input "text" at bounding box center [416, 237] width 249 height 23
type input "00178526"
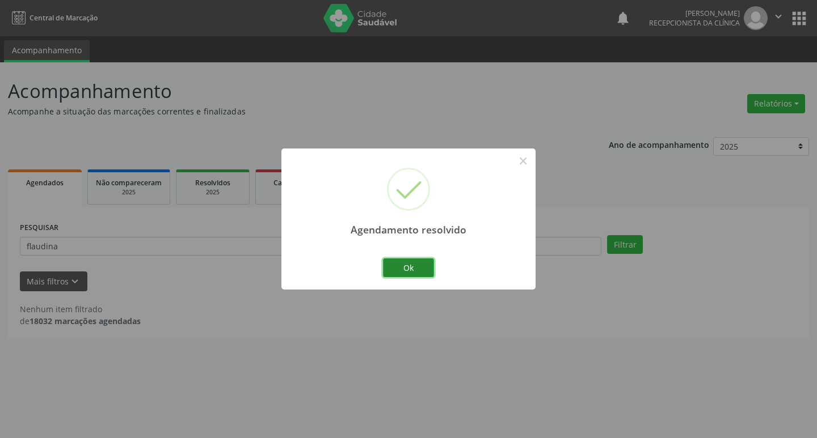
click at [412, 273] on button "Ok" at bounding box center [408, 268] width 51 height 19
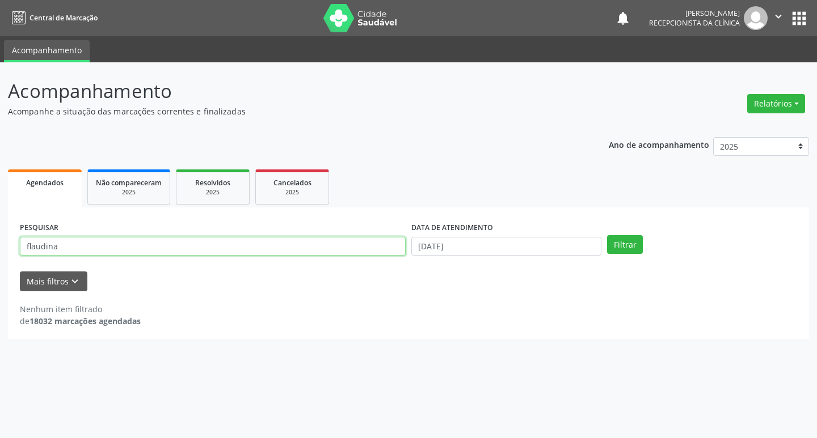
drag, startPoint x: 63, startPoint y: 248, endPoint x: 0, endPoint y: 242, distance: 63.2
click at [0, 242] on div "Acompanhamento Acompanhe a situação das marcações correntes e finalizadas Relat…" at bounding box center [408, 250] width 817 height 376
type input "[PERSON_NAME]"
click at [607, 235] on button "Filtrar" at bounding box center [625, 244] width 36 height 19
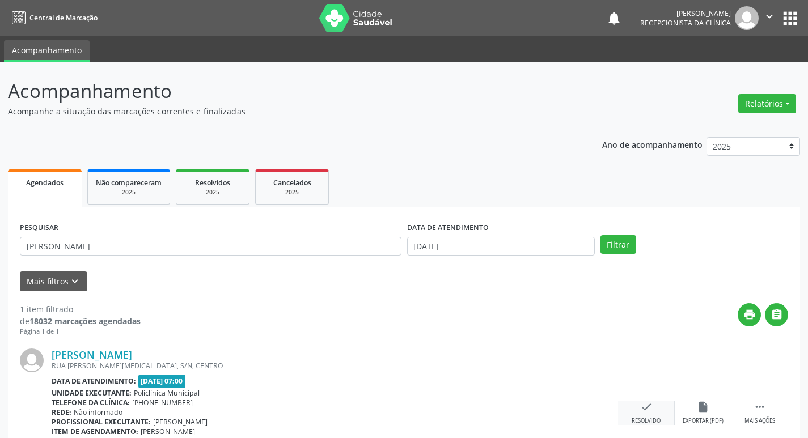
click at [650, 406] on icon "check" at bounding box center [646, 407] width 12 height 12
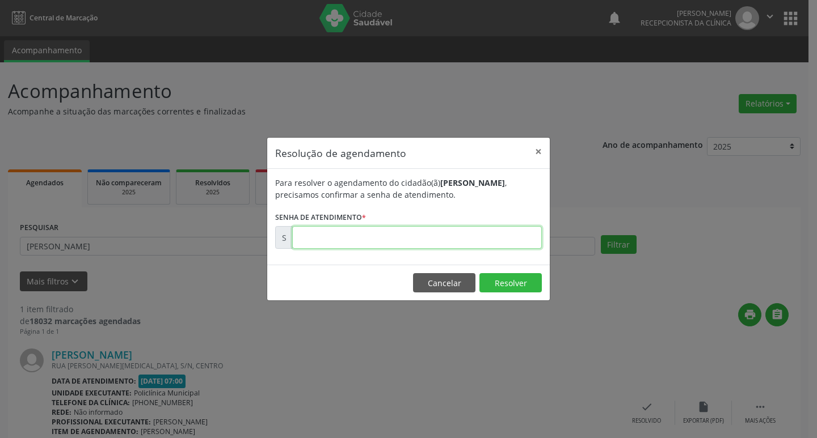
click at [312, 242] on input "text" at bounding box center [416, 237] width 249 height 23
type input "00178089"
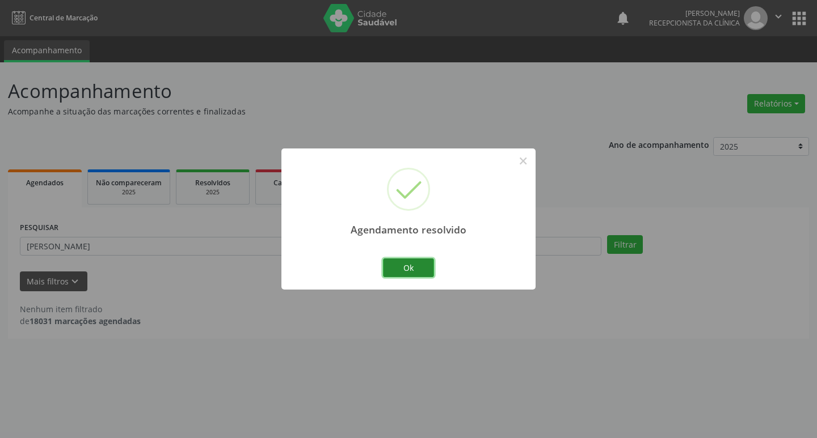
click at [420, 267] on button "Ok" at bounding box center [408, 268] width 51 height 19
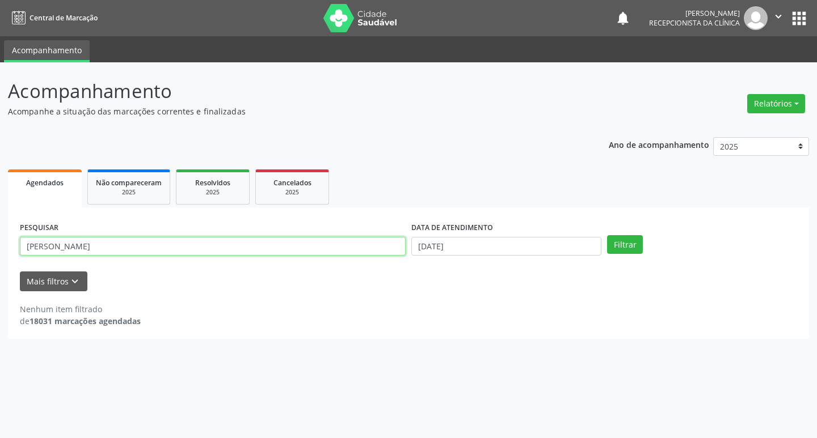
drag, startPoint x: 60, startPoint y: 247, endPoint x: 0, endPoint y: 248, distance: 60.1
click at [0, 248] on div "Acompanhamento Acompanhe a situação das marcações correntes e finalizadas Relat…" at bounding box center [408, 250] width 817 height 376
type input "eleusi"
click at [607, 235] on button "Filtrar" at bounding box center [625, 244] width 36 height 19
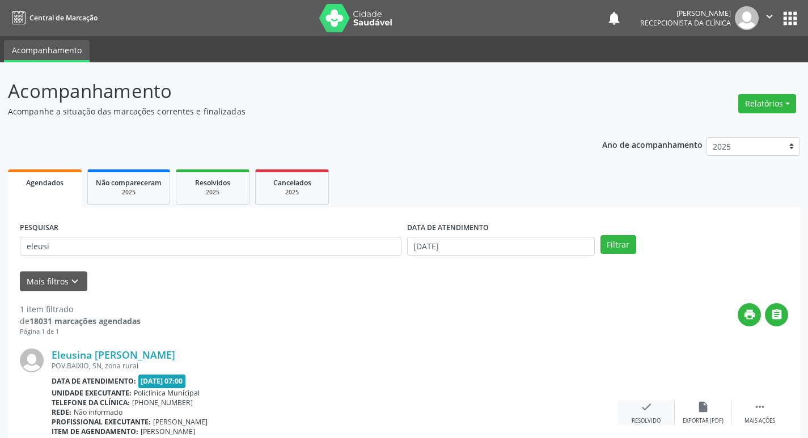
click at [648, 411] on icon "check" at bounding box center [646, 407] width 12 height 12
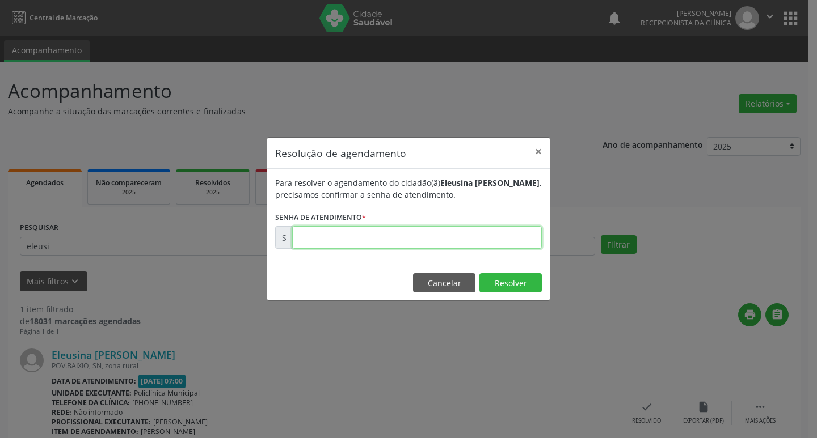
click at [318, 237] on input "text" at bounding box center [416, 237] width 249 height 23
type input "00178071"
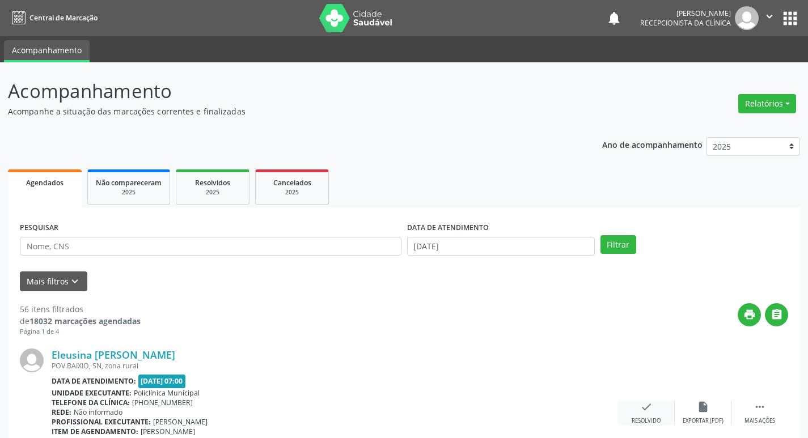
click at [648, 409] on icon "check" at bounding box center [646, 407] width 12 height 12
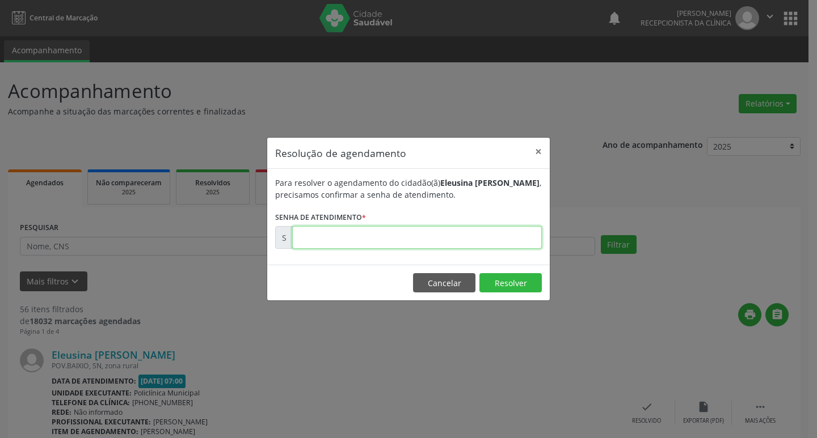
click at [322, 245] on input "text" at bounding box center [416, 237] width 249 height 23
type input "00178071"
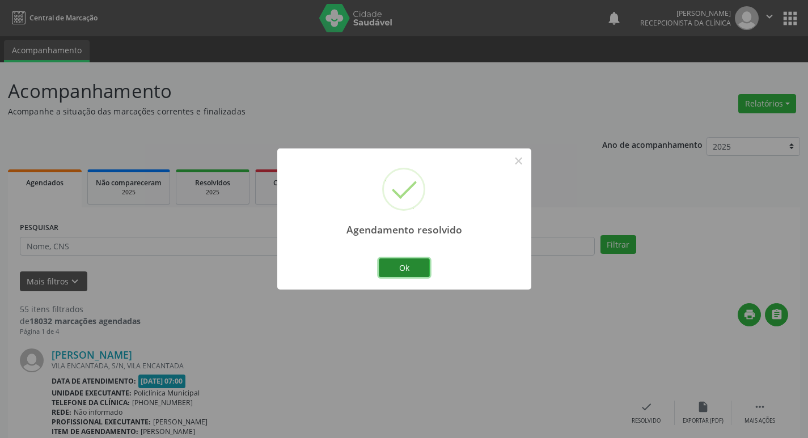
click at [401, 275] on button "Ok" at bounding box center [404, 268] width 51 height 19
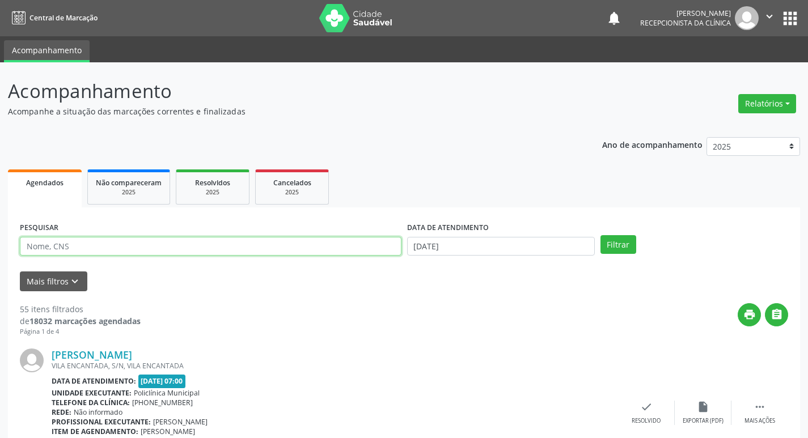
drag, startPoint x: 69, startPoint y: 247, endPoint x: 1, endPoint y: 252, distance: 68.3
type input "wallas"
click at [600, 235] on button "Filtrar" at bounding box center [618, 244] width 36 height 19
click at [641, 405] on icon "check" at bounding box center [646, 407] width 12 height 12
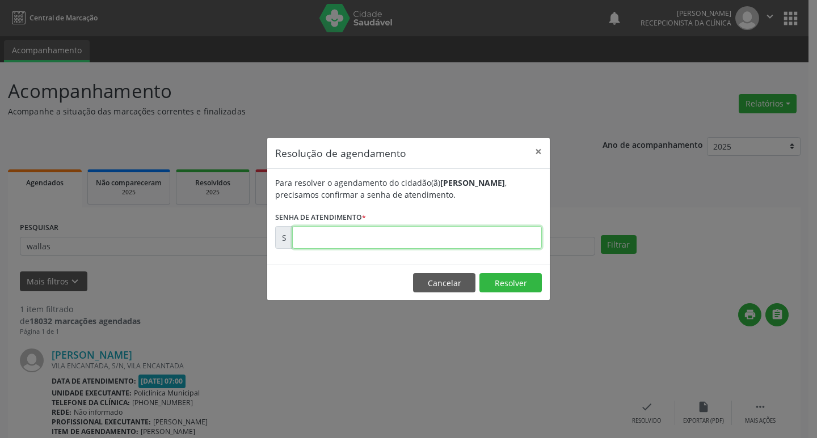
click at [331, 235] on input "text" at bounding box center [416, 237] width 249 height 23
type input "00178073"
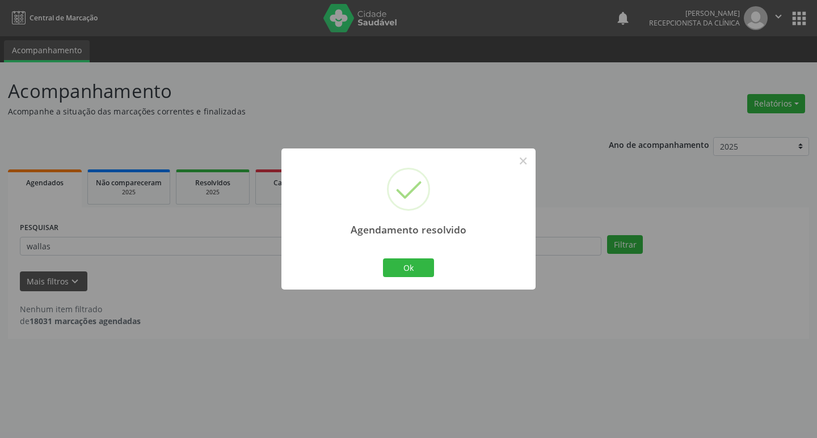
click at [412, 257] on div "Ok Cancel" at bounding box center [408, 268] width 56 height 24
click at [412, 267] on button "Ok" at bounding box center [408, 268] width 51 height 19
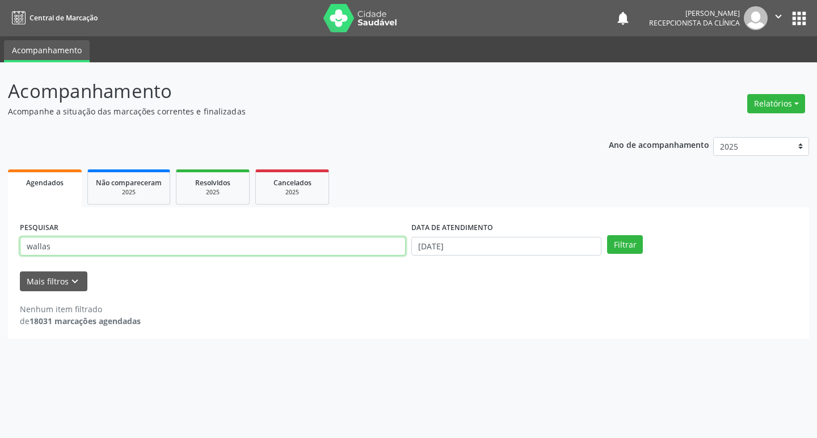
drag, startPoint x: 55, startPoint y: 244, endPoint x: 0, endPoint y: 259, distance: 56.8
click at [0, 259] on div "Acompanhamento Acompanhe a situação das marcações correntes e finalizadas Relat…" at bounding box center [408, 250] width 817 height 376
type input "silvana"
click at [607, 235] on button "Filtrar" at bounding box center [625, 244] width 36 height 19
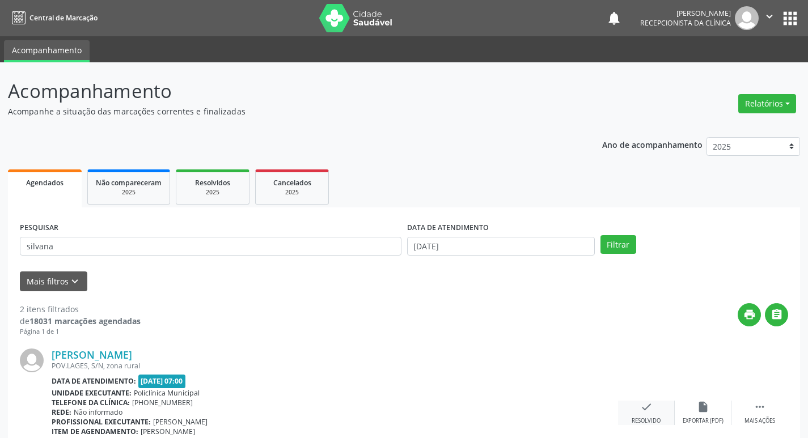
click at [640, 413] on icon "check" at bounding box center [646, 407] width 12 height 12
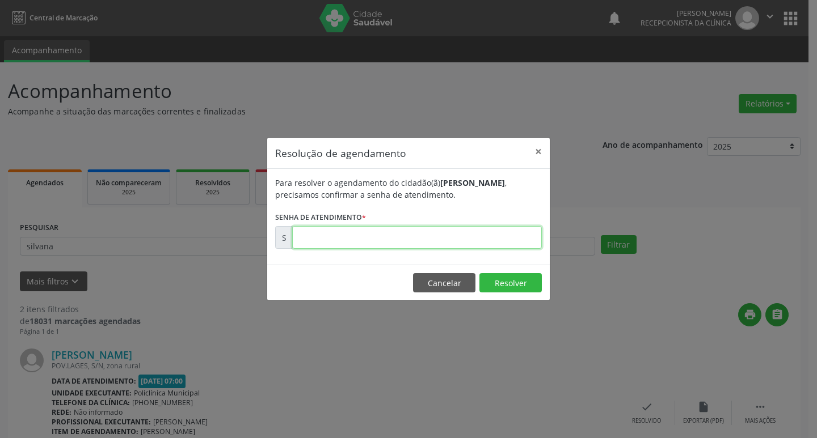
click at [342, 234] on input "text" at bounding box center [416, 237] width 249 height 23
type input "00178241"
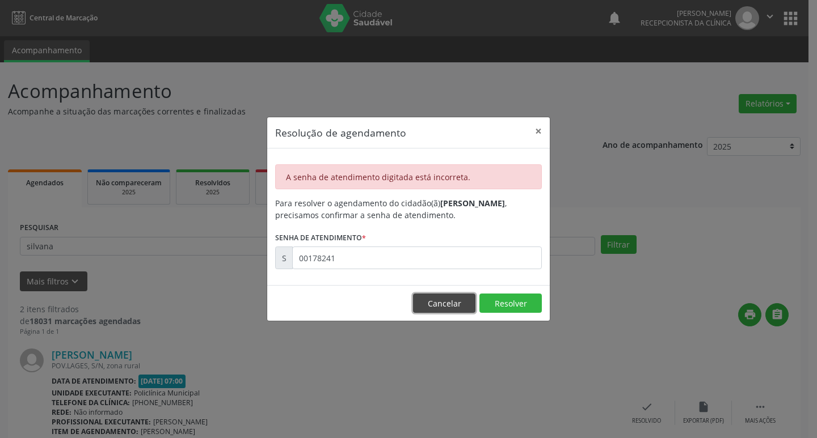
click at [445, 295] on button "Cancelar" at bounding box center [444, 303] width 62 height 19
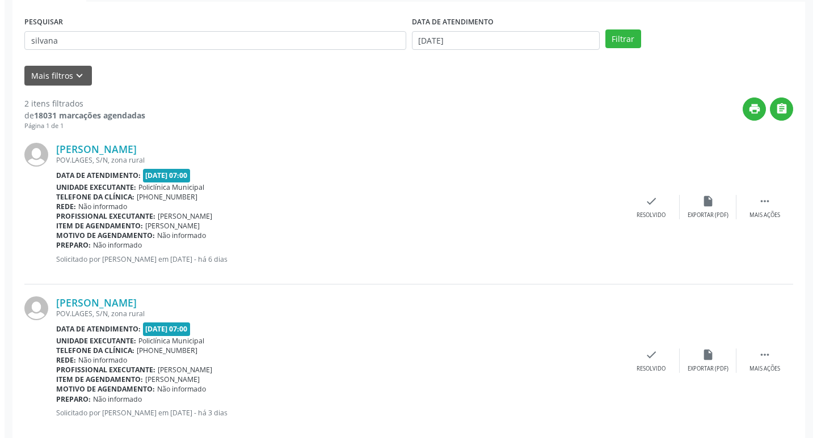
scroll to position [225, 0]
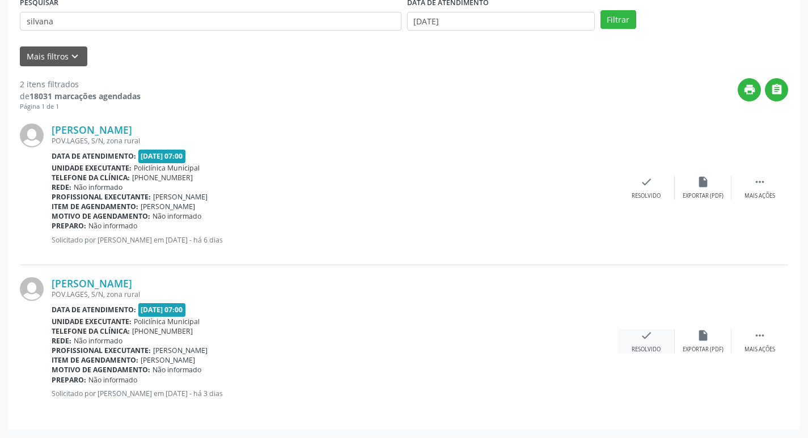
click at [646, 336] on icon "check" at bounding box center [646, 335] width 12 height 12
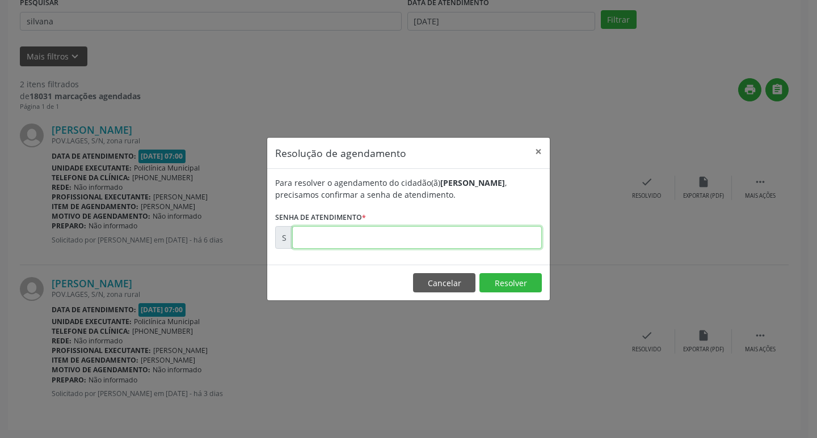
click at [325, 238] on input "text" at bounding box center [416, 237] width 249 height 23
type input "00178241"
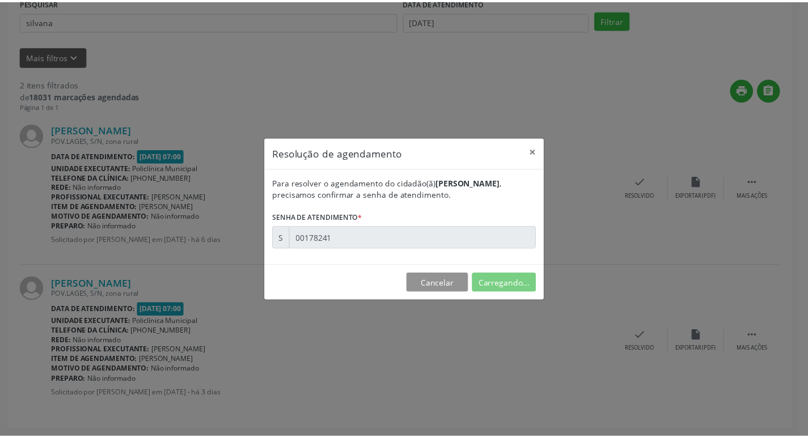
scroll to position [0, 0]
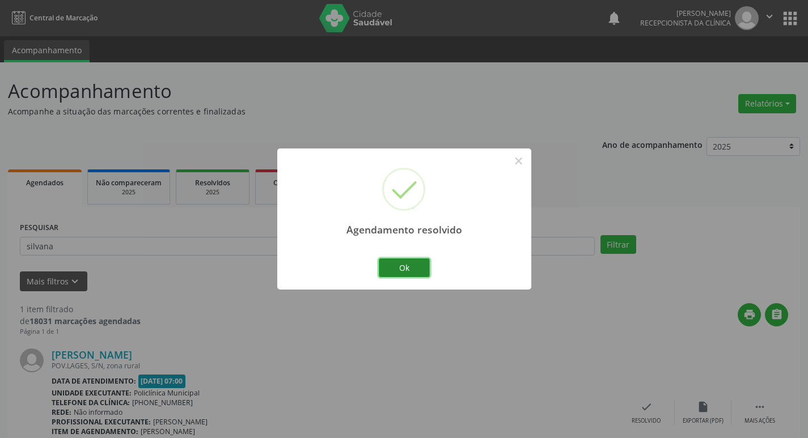
click at [404, 271] on button "Ok" at bounding box center [404, 268] width 51 height 19
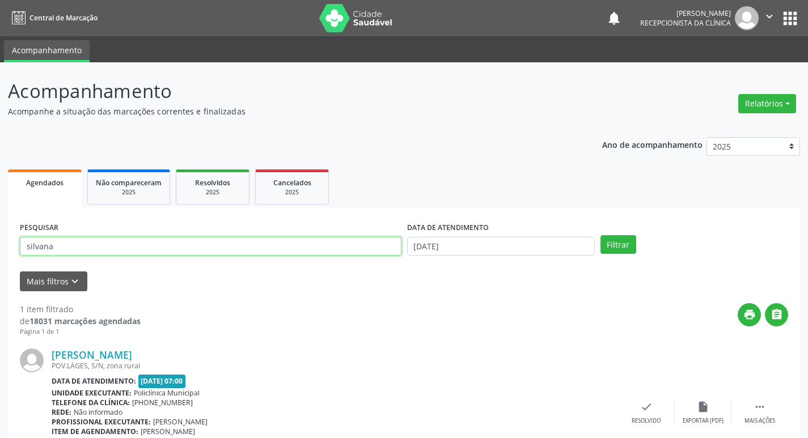
drag, startPoint x: 62, startPoint y: 247, endPoint x: 0, endPoint y: 252, distance: 62.1
click at [0, 252] on div "Acompanhamento Acompanhe a situação das marcações correntes e finalizadas Relat…" at bounding box center [404, 285] width 808 height 447
type input "joao bo"
click at [600, 235] on button "Filtrar" at bounding box center [618, 244] width 36 height 19
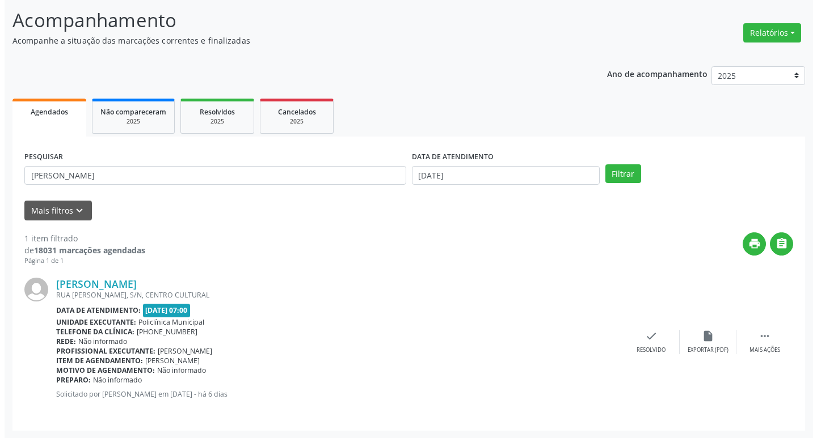
scroll to position [71, 0]
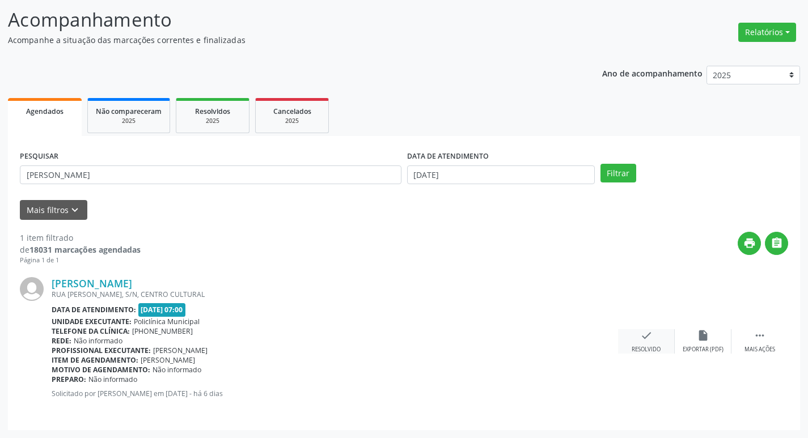
click at [654, 335] on div "check Resolvido" at bounding box center [646, 341] width 57 height 24
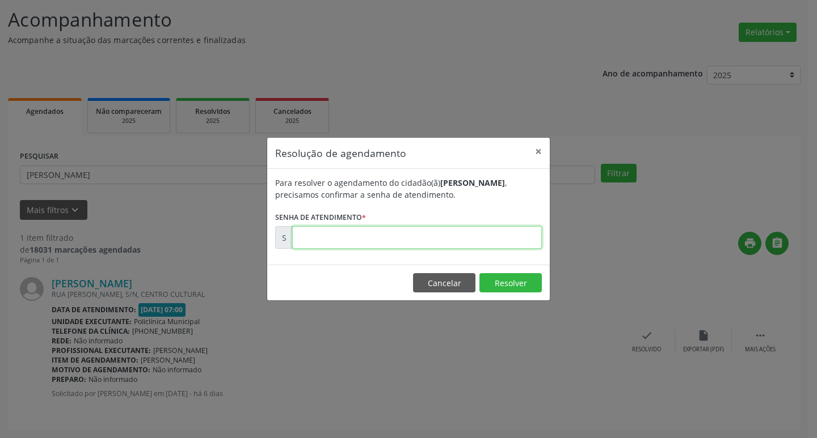
click at [315, 230] on input "text" at bounding box center [416, 237] width 249 height 23
type input "00178081"
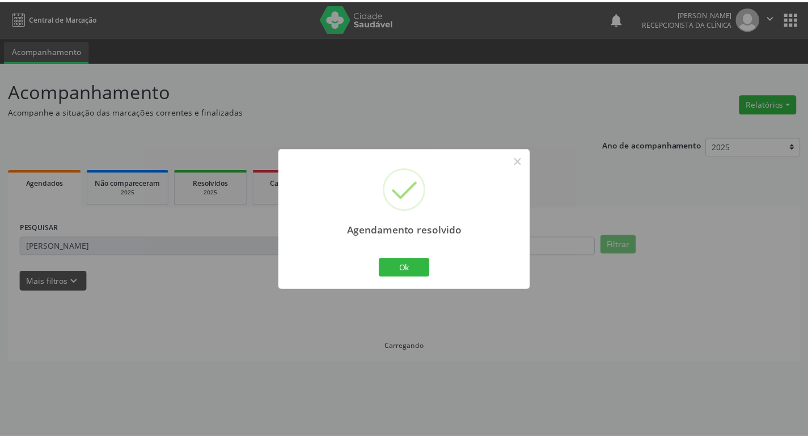
scroll to position [0, 0]
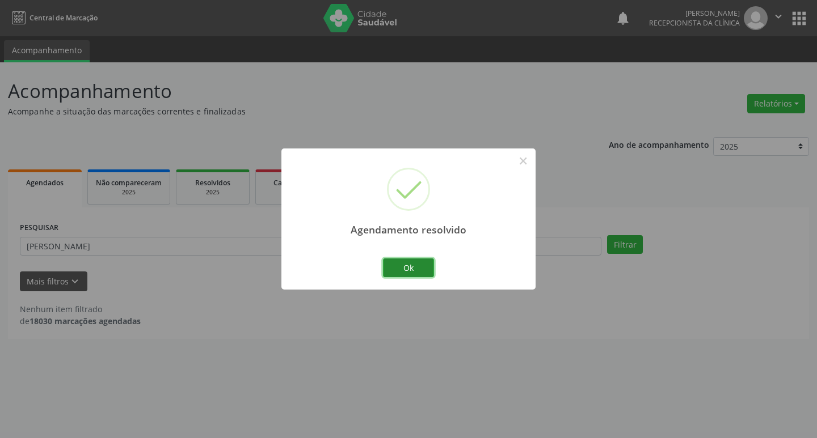
click at [421, 269] on button "Ok" at bounding box center [408, 268] width 51 height 19
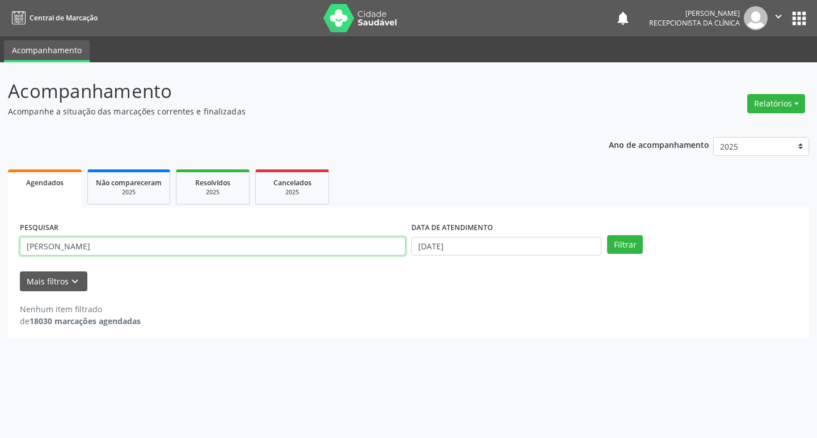
drag, startPoint x: 75, startPoint y: 246, endPoint x: 0, endPoint y: 240, distance: 75.1
click at [0, 240] on div "Acompanhamento Acompanhe a situação das marcações correntes e finalizadas Relat…" at bounding box center [408, 250] width 817 height 376
type input "ayla"
click at [607, 235] on button "Filtrar" at bounding box center [625, 244] width 36 height 19
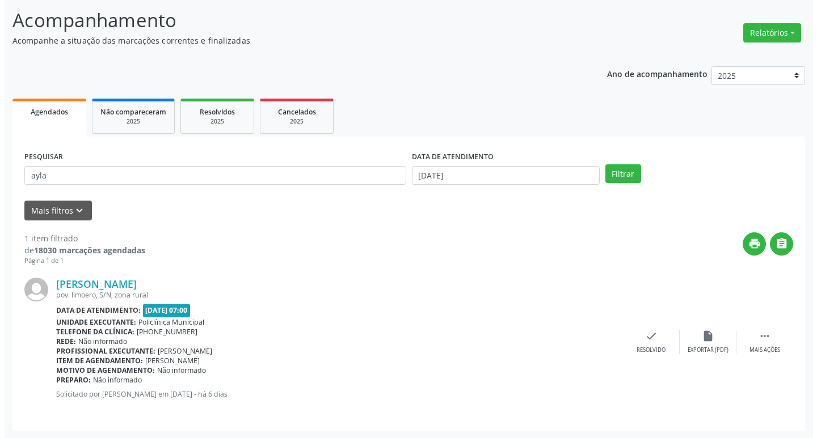
scroll to position [71, 0]
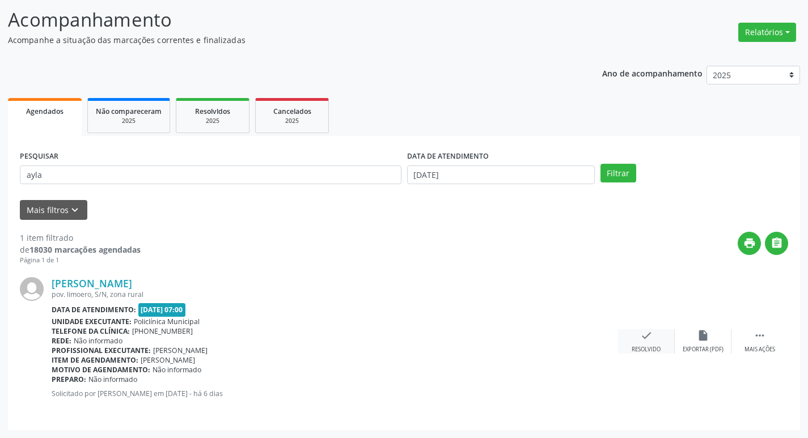
click at [645, 339] on icon "check" at bounding box center [646, 335] width 12 height 12
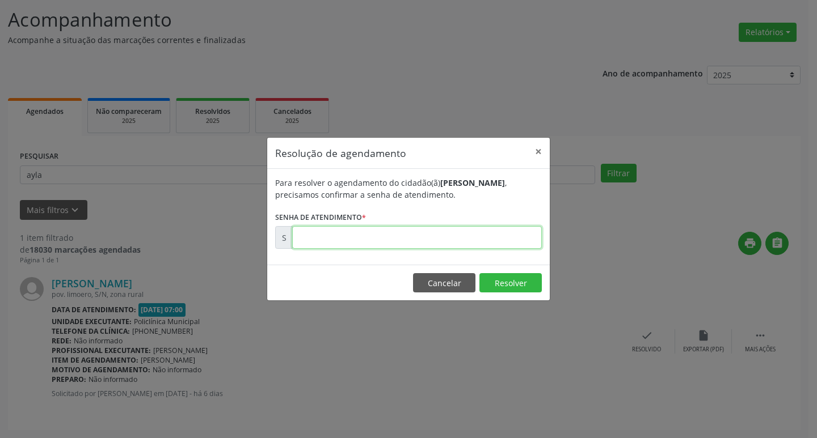
click at [340, 242] on input "text" at bounding box center [416, 237] width 249 height 23
type input "00178084"
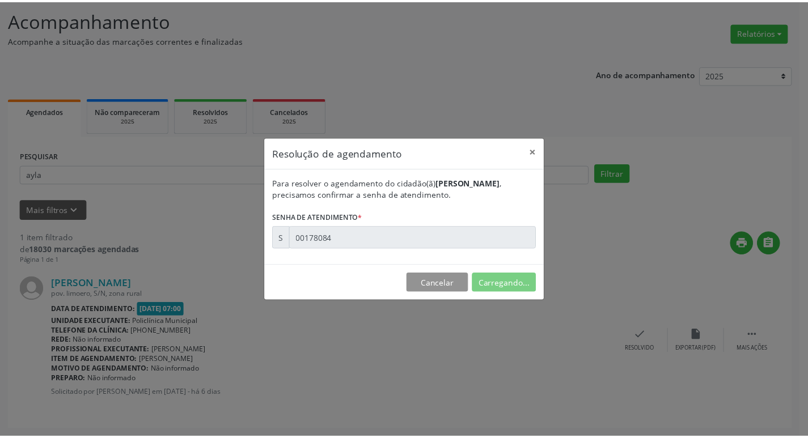
scroll to position [0, 0]
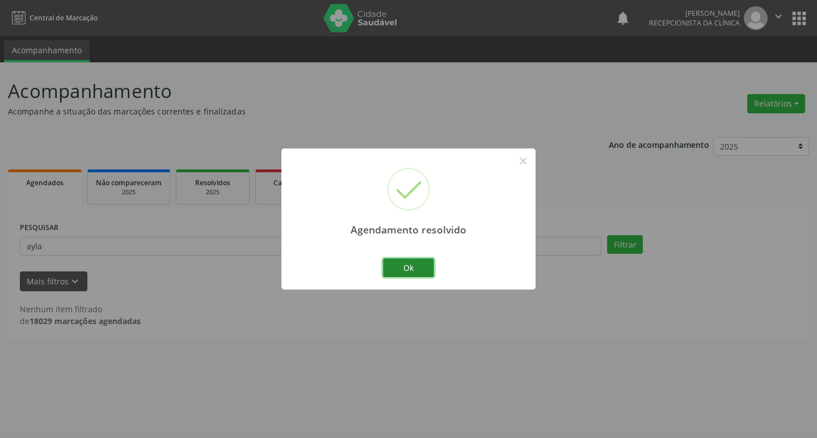
click at [402, 265] on button "Ok" at bounding box center [408, 268] width 51 height 19
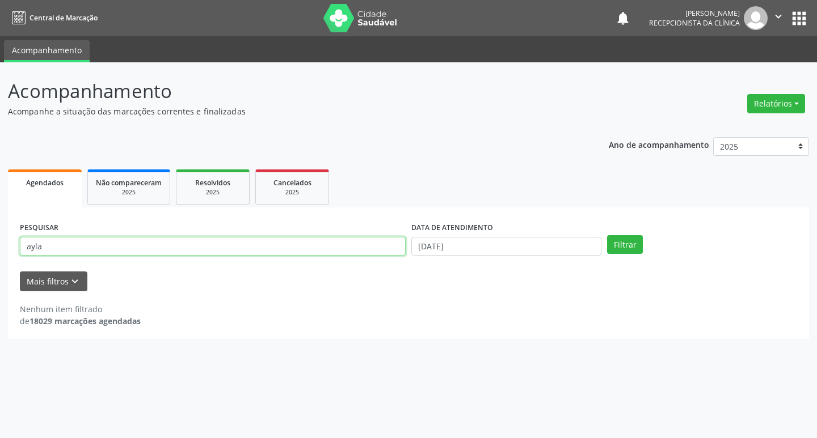
drag, startPoint x: 50, startPoint y: 245, endPoint x: 0, endPoint y: 242, distance: 50.0
click at [0, 242] on div "Acompanhamento Acompanhe a situação das marcações correntes e finalizadas Relat…" at bounding box center [408, 250] width 817 height 376
type input "josefa"
click at [607, 235] on button "Filtrar" at bounding box center [625, 244] width 36 height 19
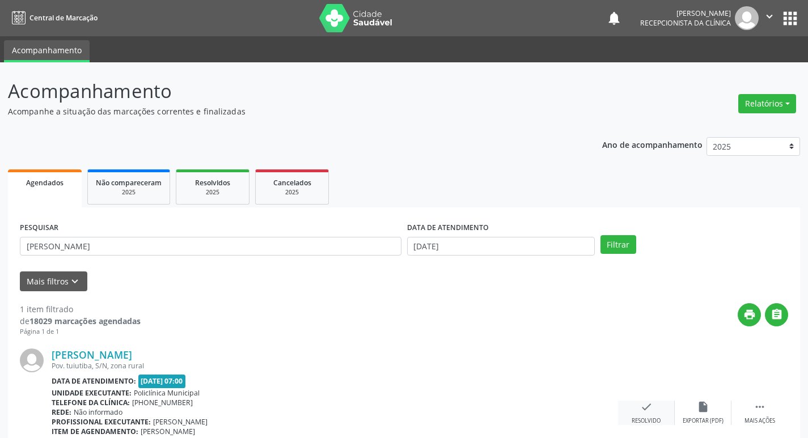
click at [644, 410] on icon "check" at bounding box center [646, 407] width 12 height 12
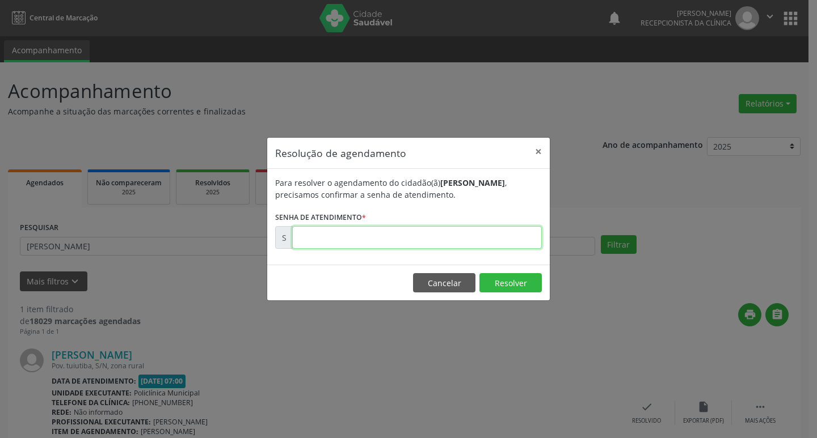
click at [391, 231] on input "text" at bounding box center [416, 237] width 249 height 23
type input "00178087"
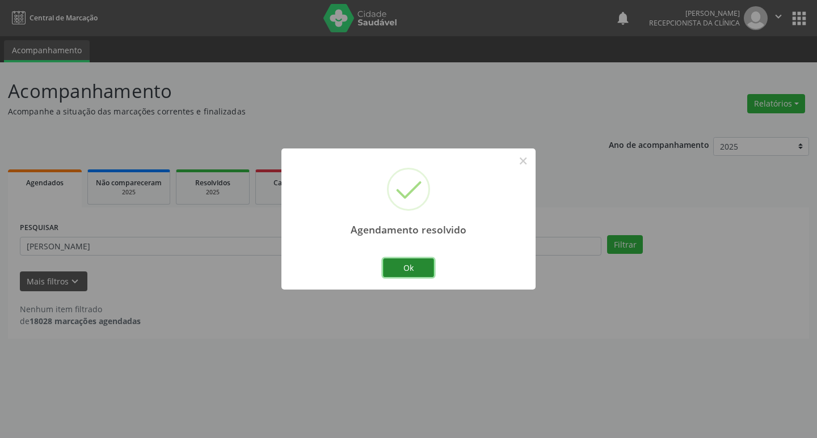
click at [400, 260] on button "Ok" at bounding box center [408, 268] width 51 height 19
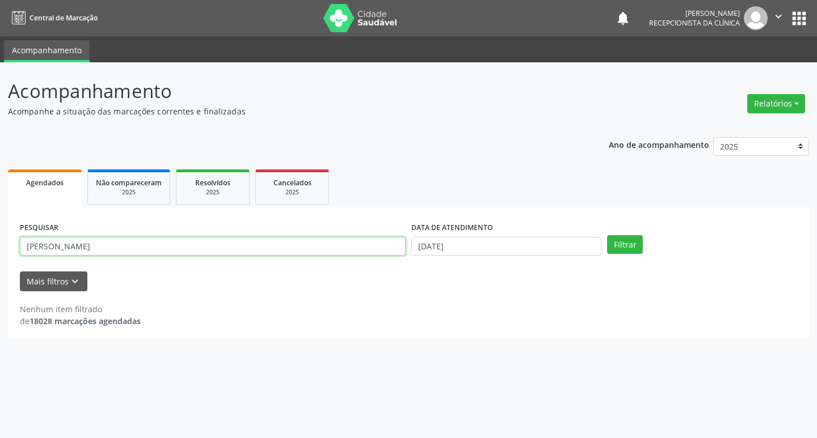
drag, startPoint x: 51, startPoint y: 246, endPoint x: 35, endPoint y: 238, distance: 18.3
click at [11, 248] on div "PESQUISAR josefa DATA DE ATENDIMENTO 25/09/2025 Filtrar UNIDADE DE REFERÊNCIA S…" at bounding box center [408, 274] width 801 height 132
type input "lauro"
click at [607, 235] on button "Filtrar" at bounding box center [625, 244] width 36 height 19
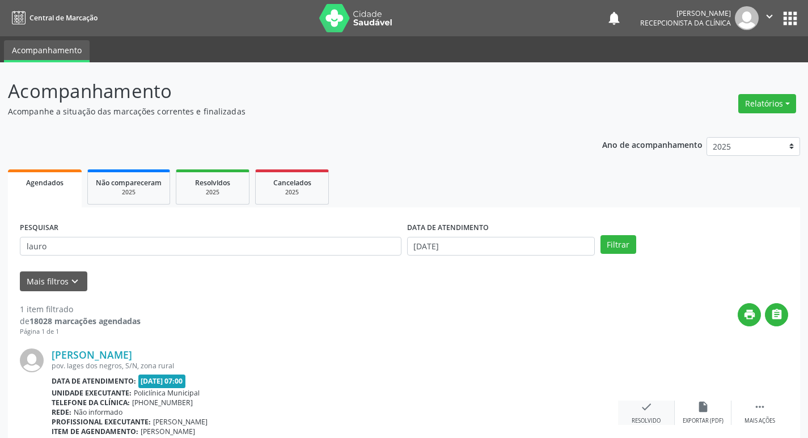
click at [641, 415] on div "check Resolvido" at bounding box center [646, 413] width 57 height 24
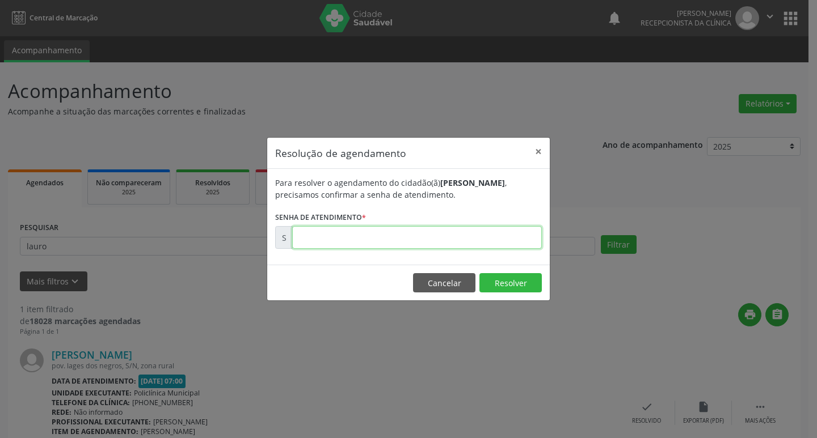
click at [318, 234] on input "text" at bounding box center [416, 237] width 249 height 23
type input "00178077"
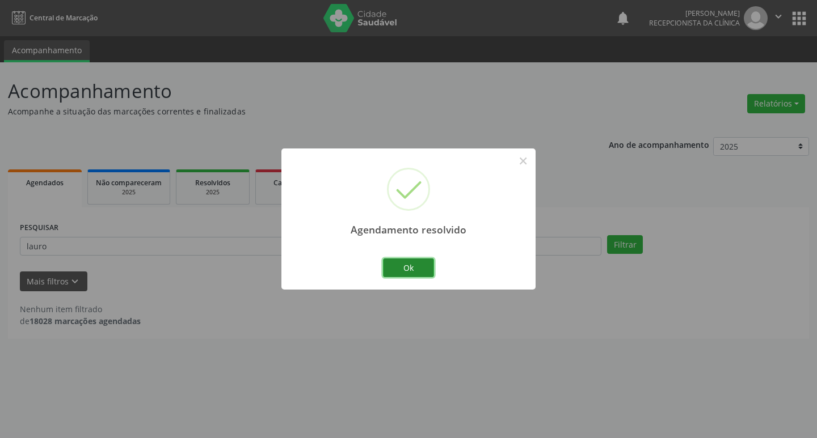
click at [422, 265] on button "Ok" at bounding box center [408, 268] width 51 height 19
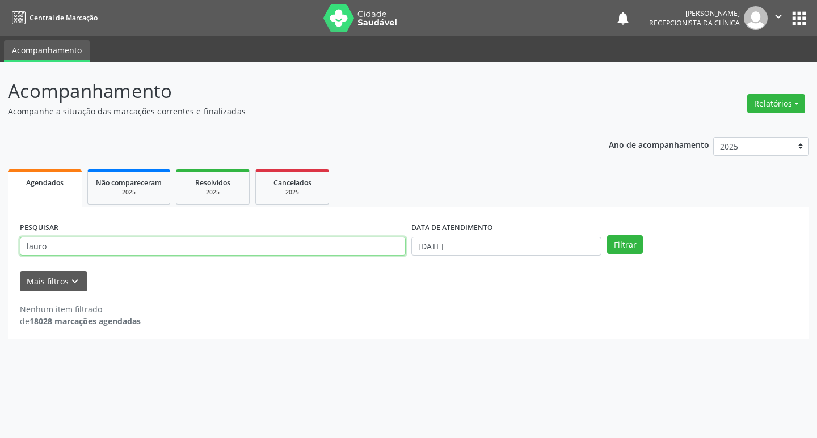
drag, startPoint x: 19, startPoint y: 244, endPoint x: 0, endPoint y: 251, distance: 20.1
click at [0, 251] on div "Acompanhamento Acompanhe a situação das marcações correntes e finalizadas Relat…" at bounding box center [408, 250] width 817 height 376
drag, startPoint x: 44, startPoint y: 246, endPoint x: 0, endPoint y: 251, distance: 44.5
click at [0, 251] on div "Acompanhamento Acompanhe a situação das marcações correntes e finalizadas Relat…" at bounding box center [408, 250] width 817 height 376
type input "aure"
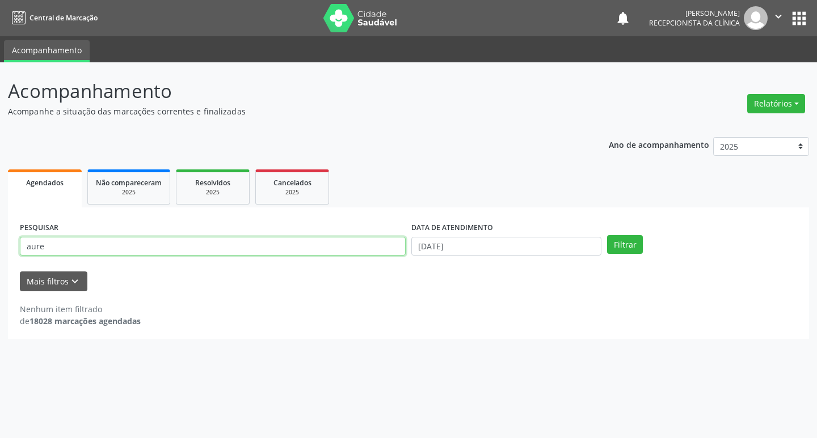
click at [607, 235] on button "Filtrar" at bounding box center [625, 244] width 36 height 19
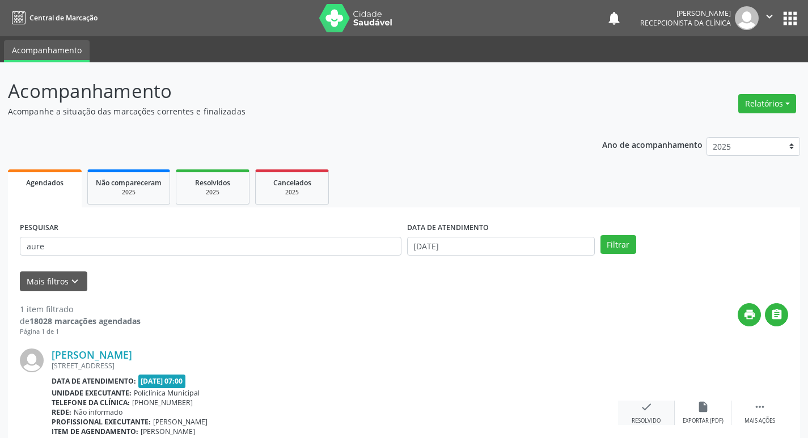
click at [644, 412] on icon "check" at bounding box center [646, 407] width 12 height 12
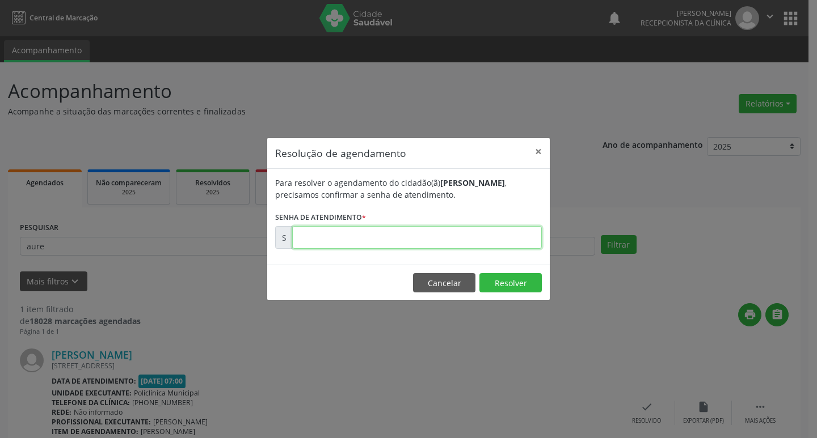
click at [336, 232] on input "text" at bounding box center [416, 237] width 249 height 23
type input "00178078"
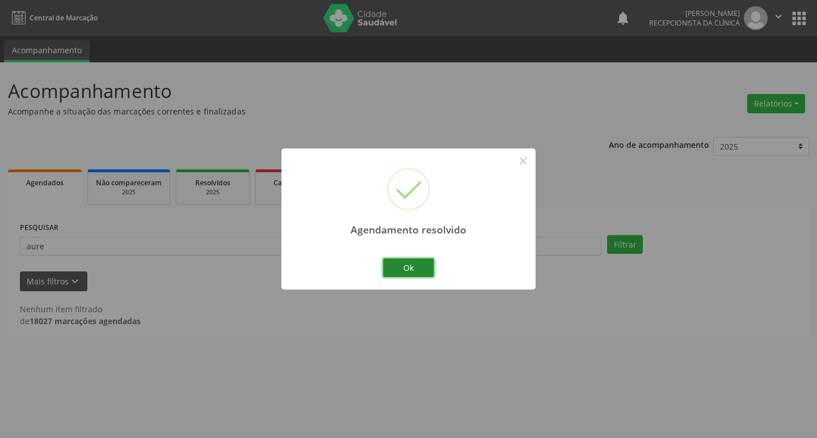
drag, startPoint x: 408, startPoint y: 270, endPoint x: 204, endPoint y: 243, distance: 205.9
click at [393, 263] on button "Ok" at bounding box center [408, 268] width 51 height 19
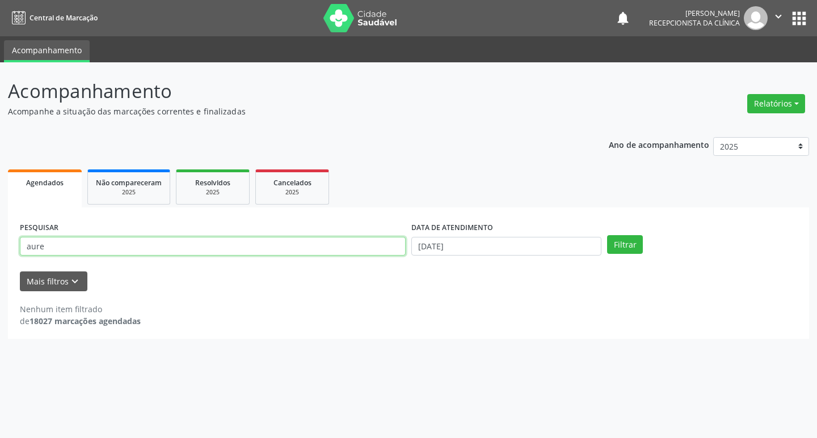
click at [23, 246] on input "aure" at bounding box center [213, 246] width 386 height 19
drag, startPoint x: 45, startPoint y: 247, endPoint x: 14, endPoint y: 247, distance: 31.2
click at [14, 247] on div "PESQUISAR aure DATA DE ATENDIMENTO 25/09/2025 Filtrar UNIDADE DE REFERÊNCIA Sel…" at bounding box center [408, 274] width 801 height 132
type input "xisto"
click at [607, 235] on button "Filtrar" at bounding box center [625, 244] width 36 height 19
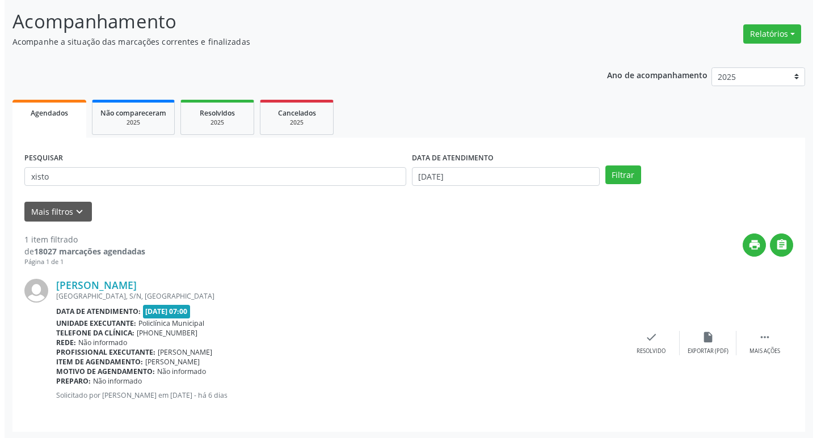
scroll to position [71, 0]
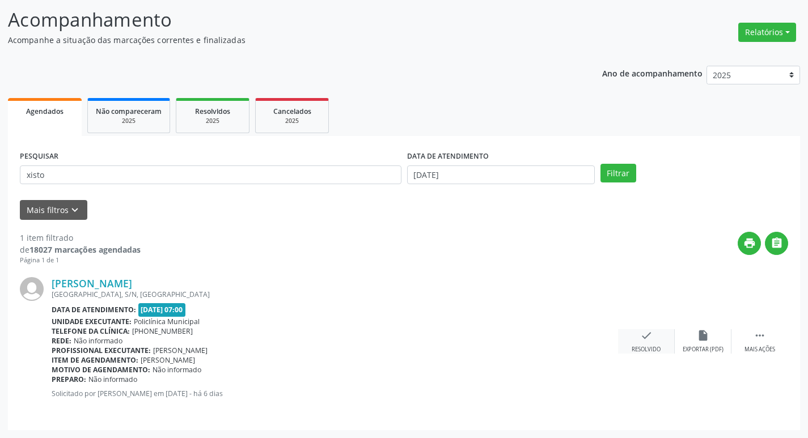
click at [645, 340] on icon "check" at bounding box center [646, 335] width 12 height 12
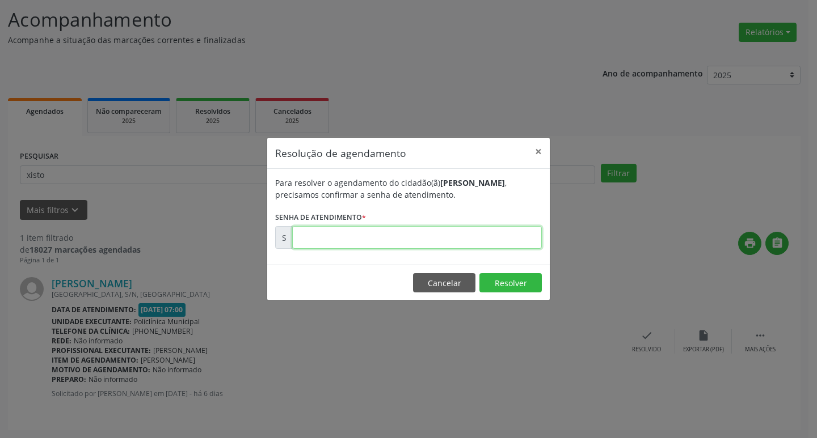
click at [333, 239] on input "text" at bounding box center [416, 237] width 249 height 23
type input "00178091"
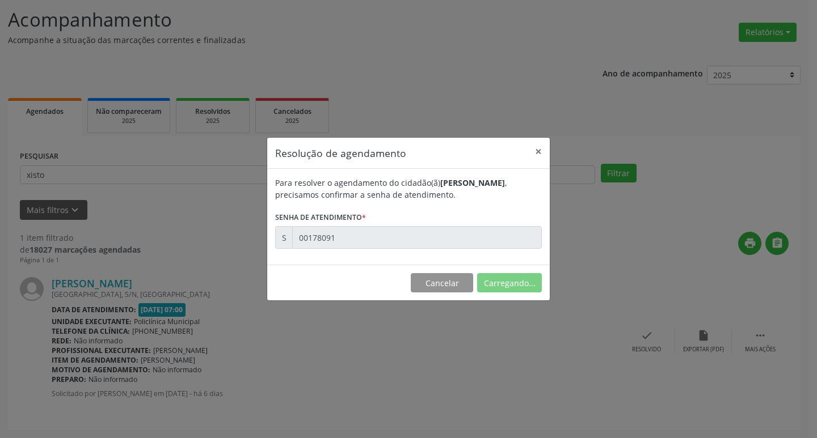
scroll to position [0, 0]
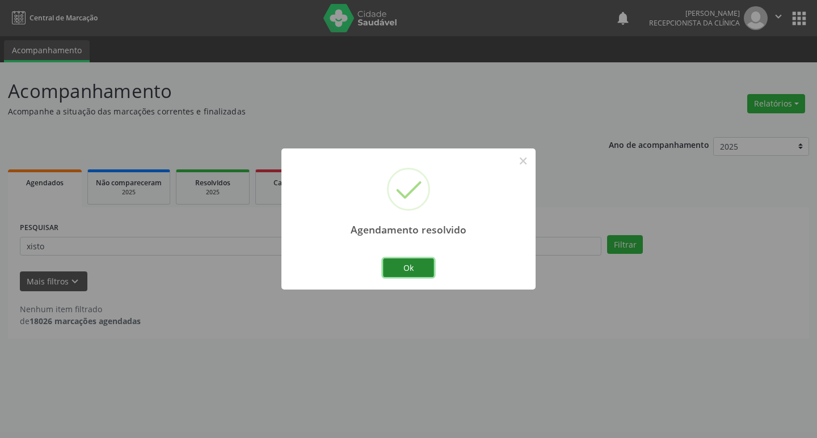
click at [411, 269] on button "Ok" at bounding box center [408, 268] width 51 height 19
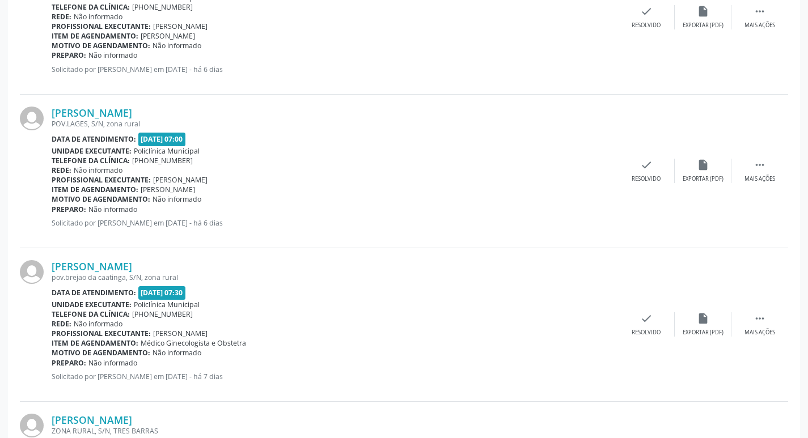
scroll to position [340, 0]
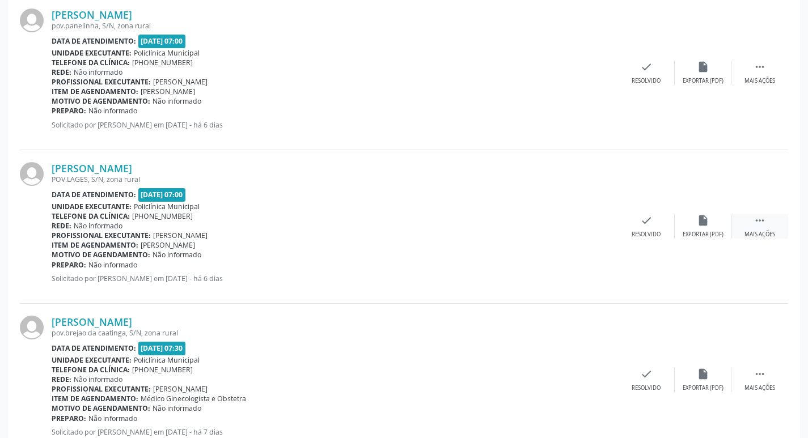
click at [759, 233] on div "Mais ações" at bounding box center [760, 235] width 31 height 8
click at [594, 232] on div "Imprimir" at bounding box center [590, 235] width 26 height 8
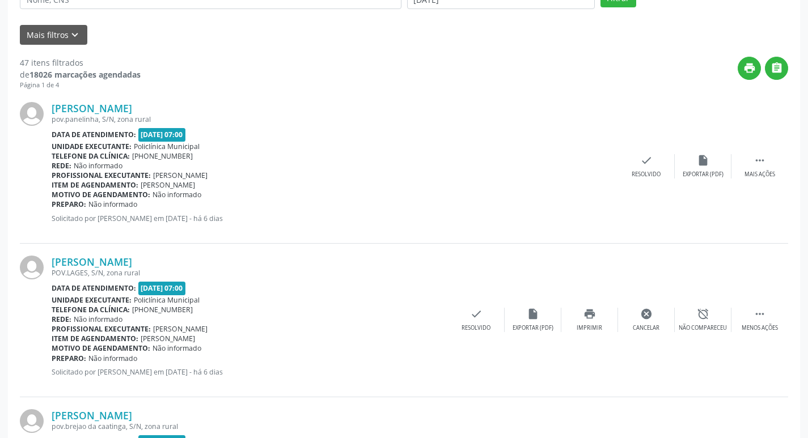
scroll to position [227, 0]
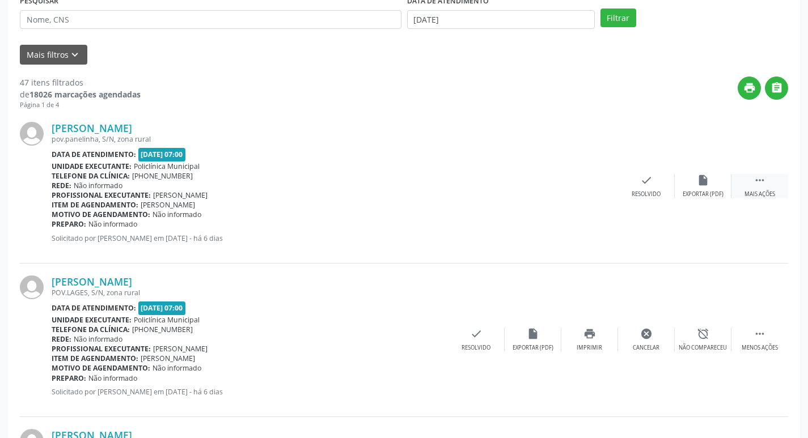
drag, startPoint x: 758, startPoint y: 179, endPoint x: 743, endPoint y: 189, distance: 18.4
click at [759, 179] on icon "" at bounding box center [760, 180] width 12 height 12
click at [593, 185] on icon "print" at bounding box center [589, 180] width 12 height 12
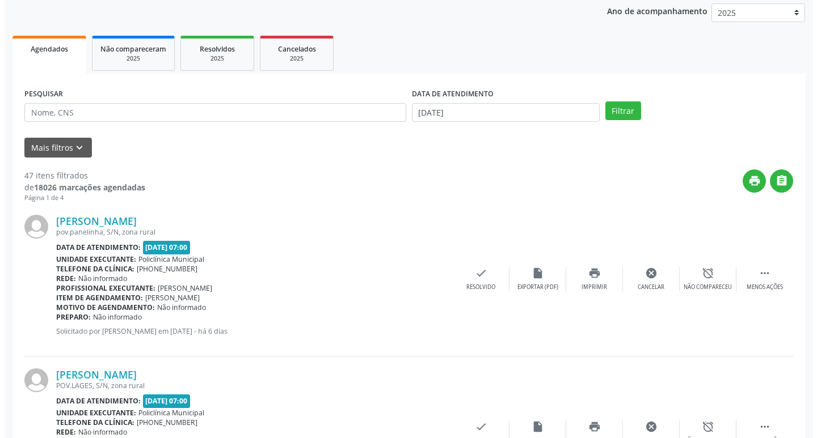
scroll to position [170, 0]
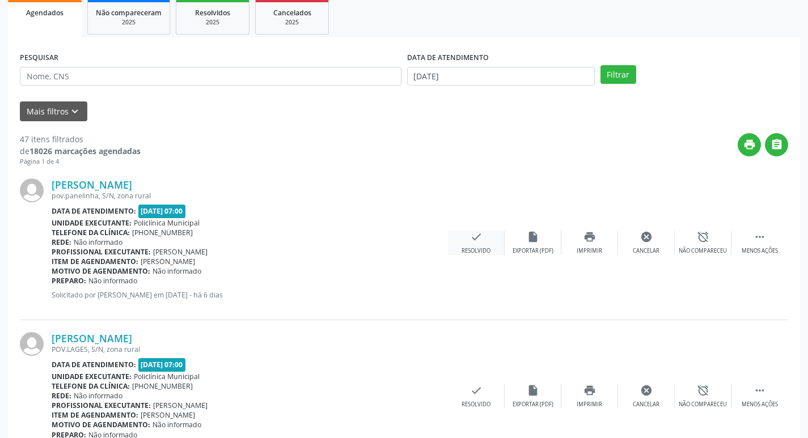
click at [466, 236] on div "check Resolvido" at bounding box center [476, 243] width 57 height 24
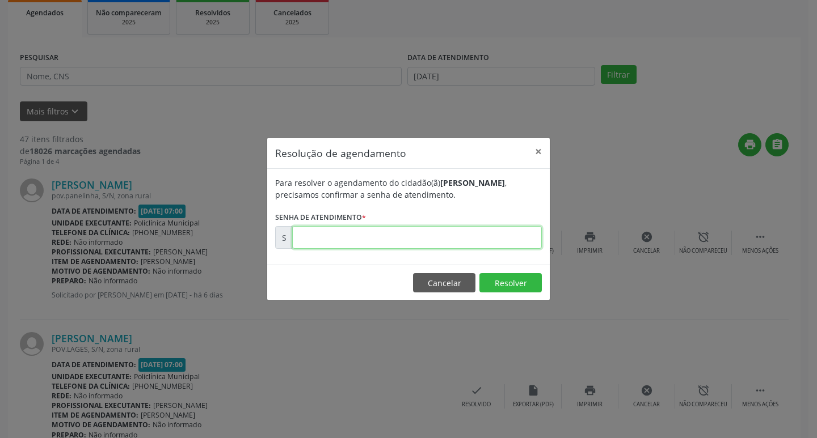
click at [361, 240] on input "text" at bounding box center [416, 237] width 249 height 23
type input "00178086"
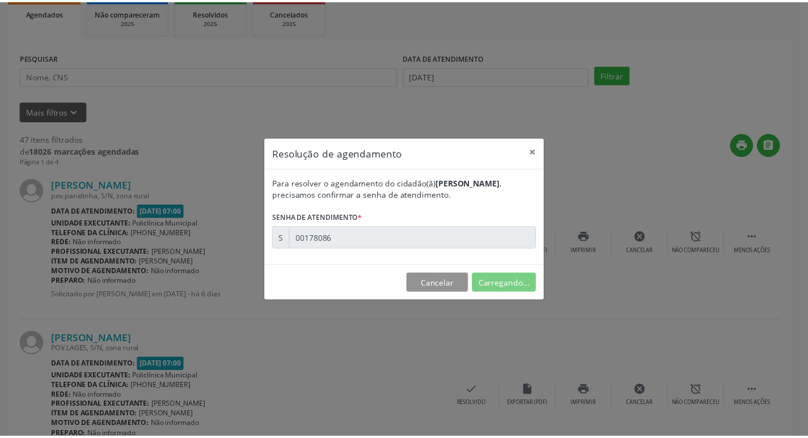
scroll to position [0, 0]
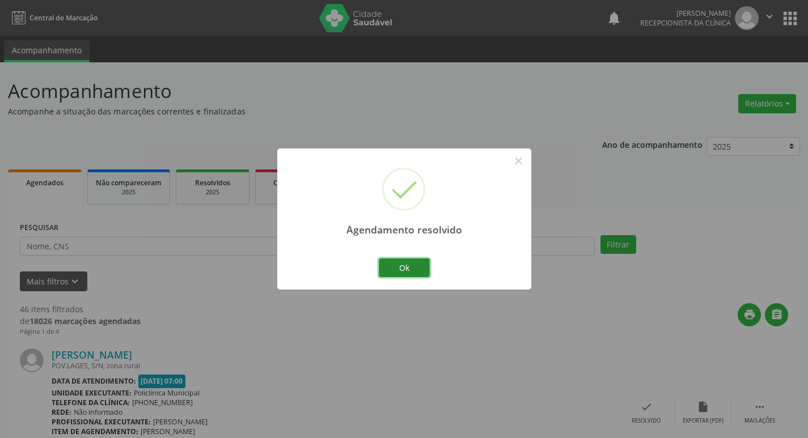
click at [407, 259] on button "Ok" at bounding box center [404, 268] width 51 height 19
